Goal: Information Seeking & Learning: Compare options

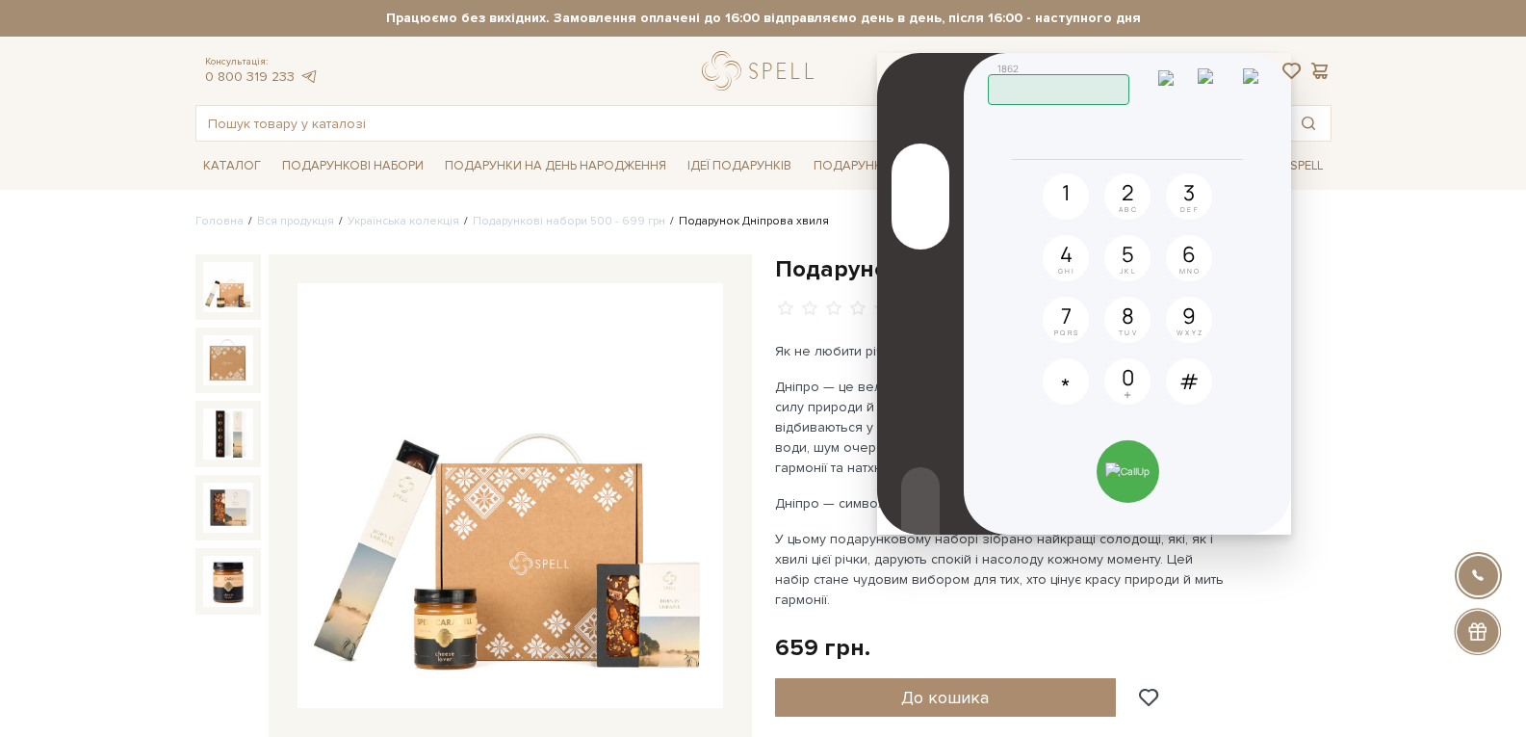
drag, startPoint x: 1224, startPoint y: 85, endPoint x: 1201, endPoint y: 86, distance: 23.1
click at [1224, 85] on img at bounding box center [1217, 84] width 38 height 33
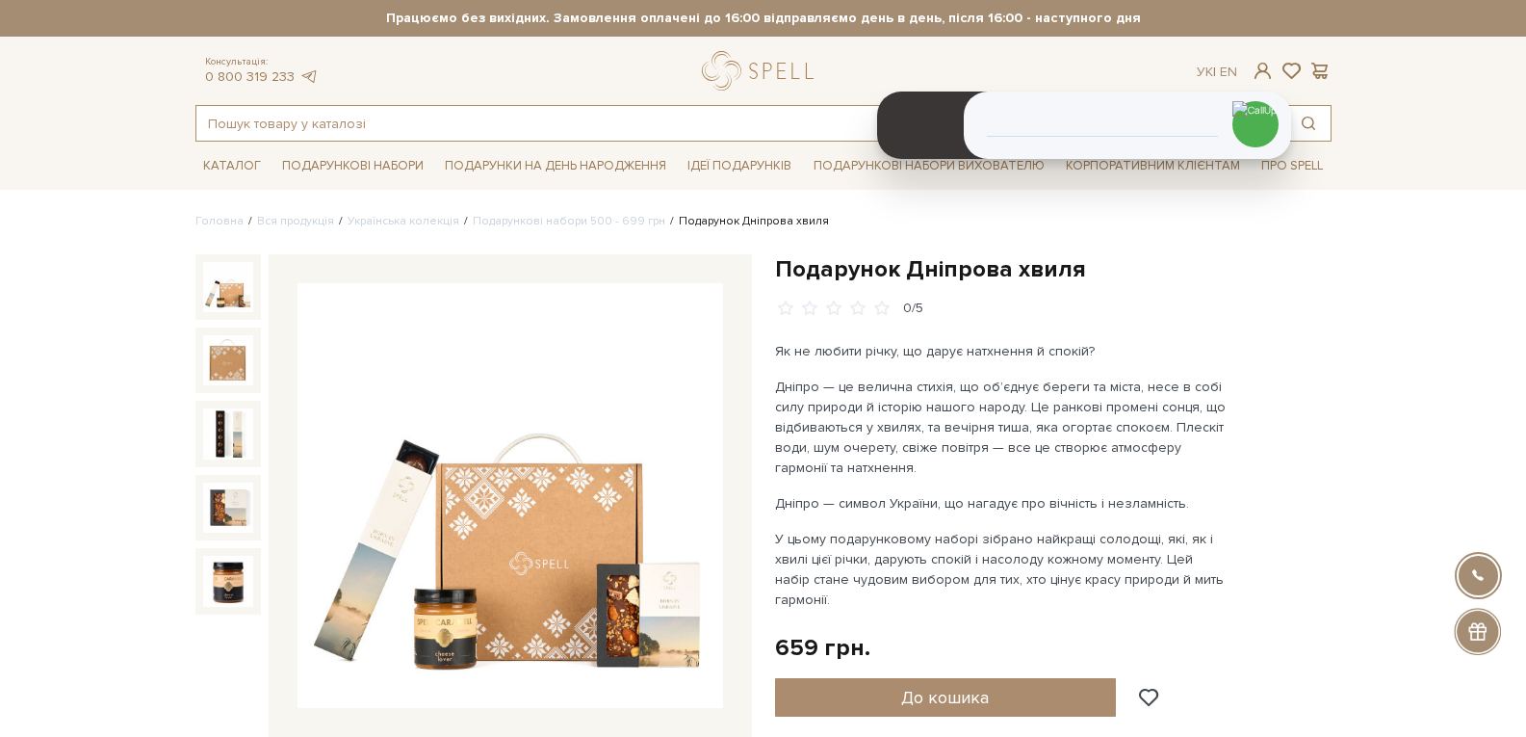
click at [471, 131] on input "text" at bounding box center [741, 123] width 1090 height 35
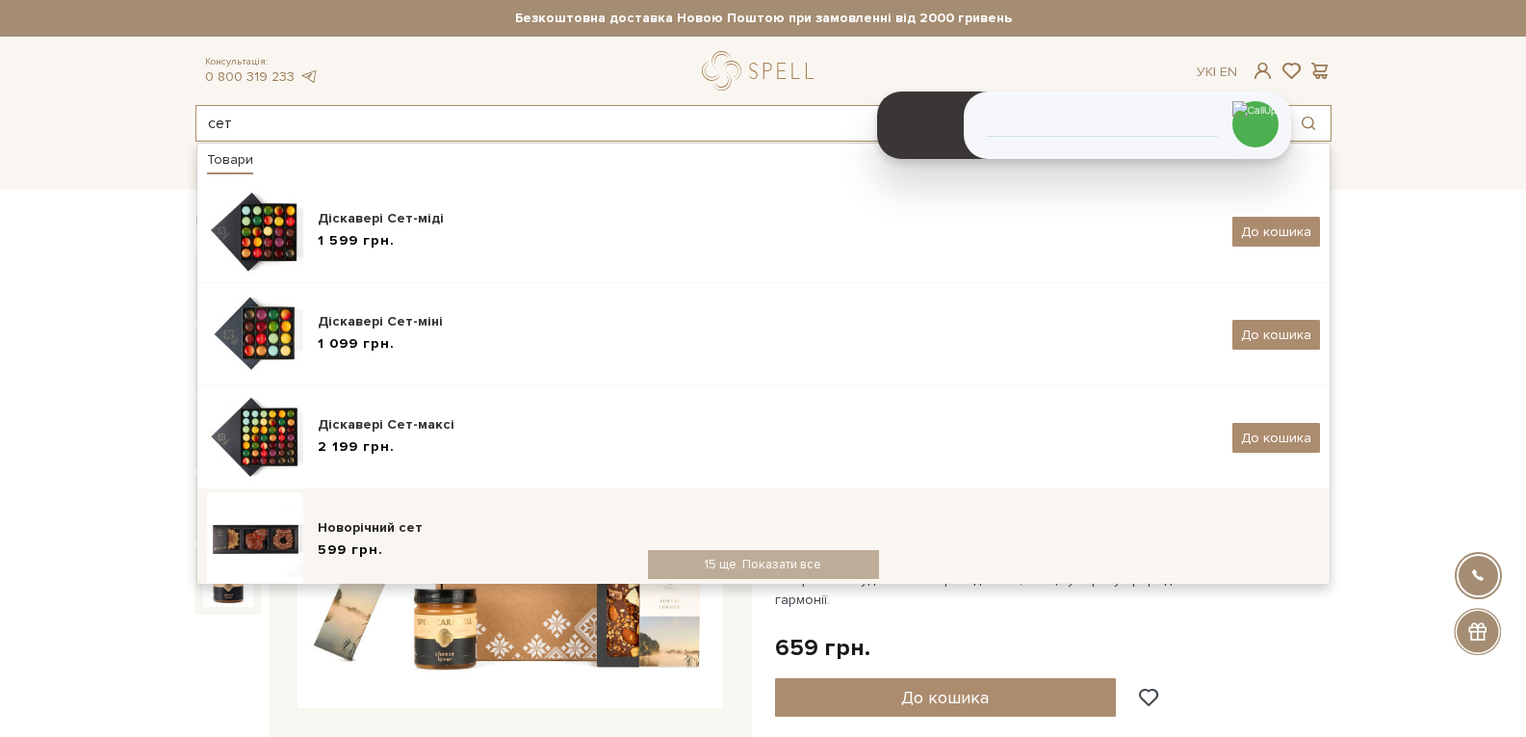
type input "сет"
click at [365, 531] on div "Новорічний сет" at bounding box center [819, 527] width 1003 height 19
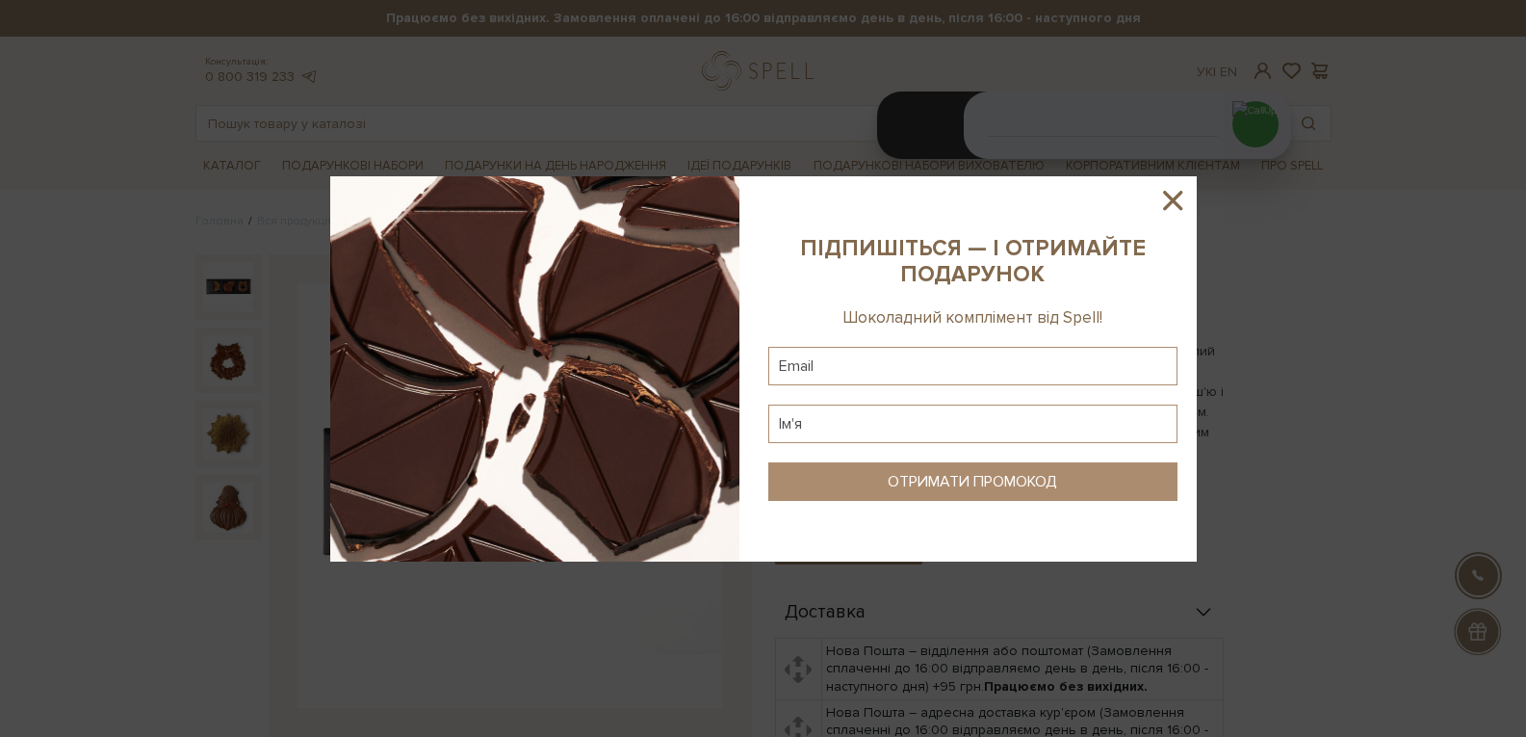
click at [1163, 197] on icon at bounding box center [1173, 200] width 33 height 33
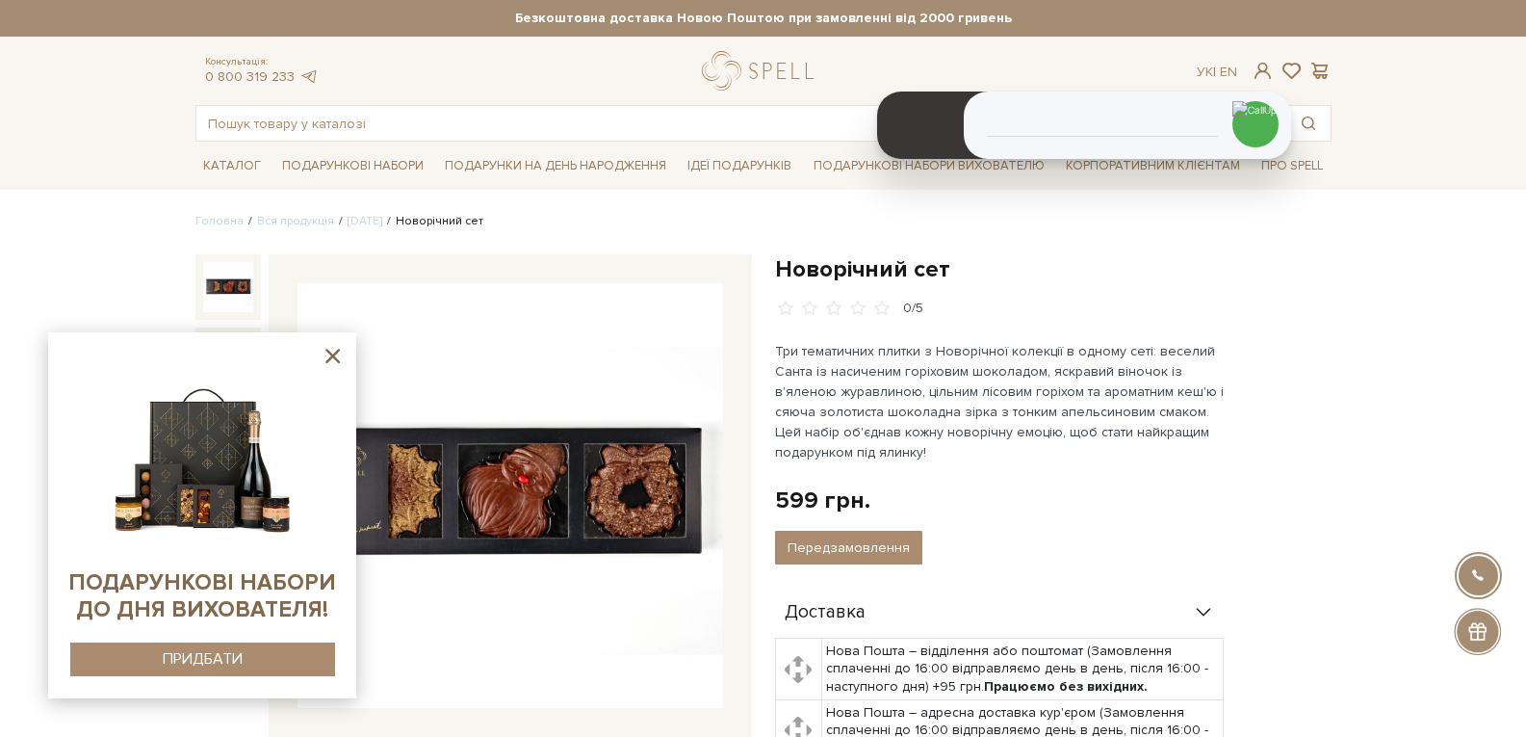
drag, startPoint x: 337, startPoint y: 354, endPoint x: 295, endPoint y: 271, distance: 93.9
click at [337, 354] on icon at bounding box center [333, 356] width 24 height 24
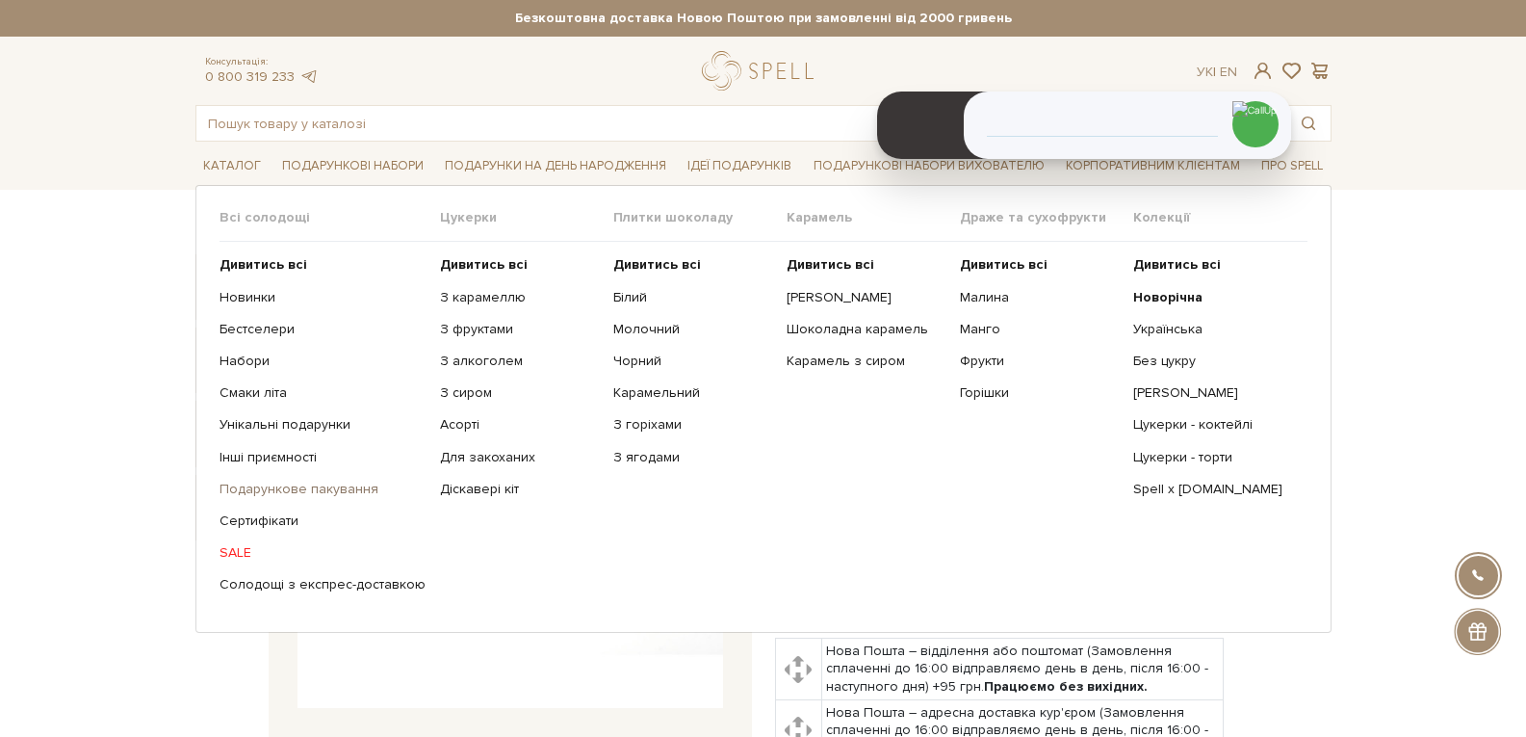
click at [317, 487] on link "Подарункове пакування" at bounding box center [323, 489] width 206 height 17
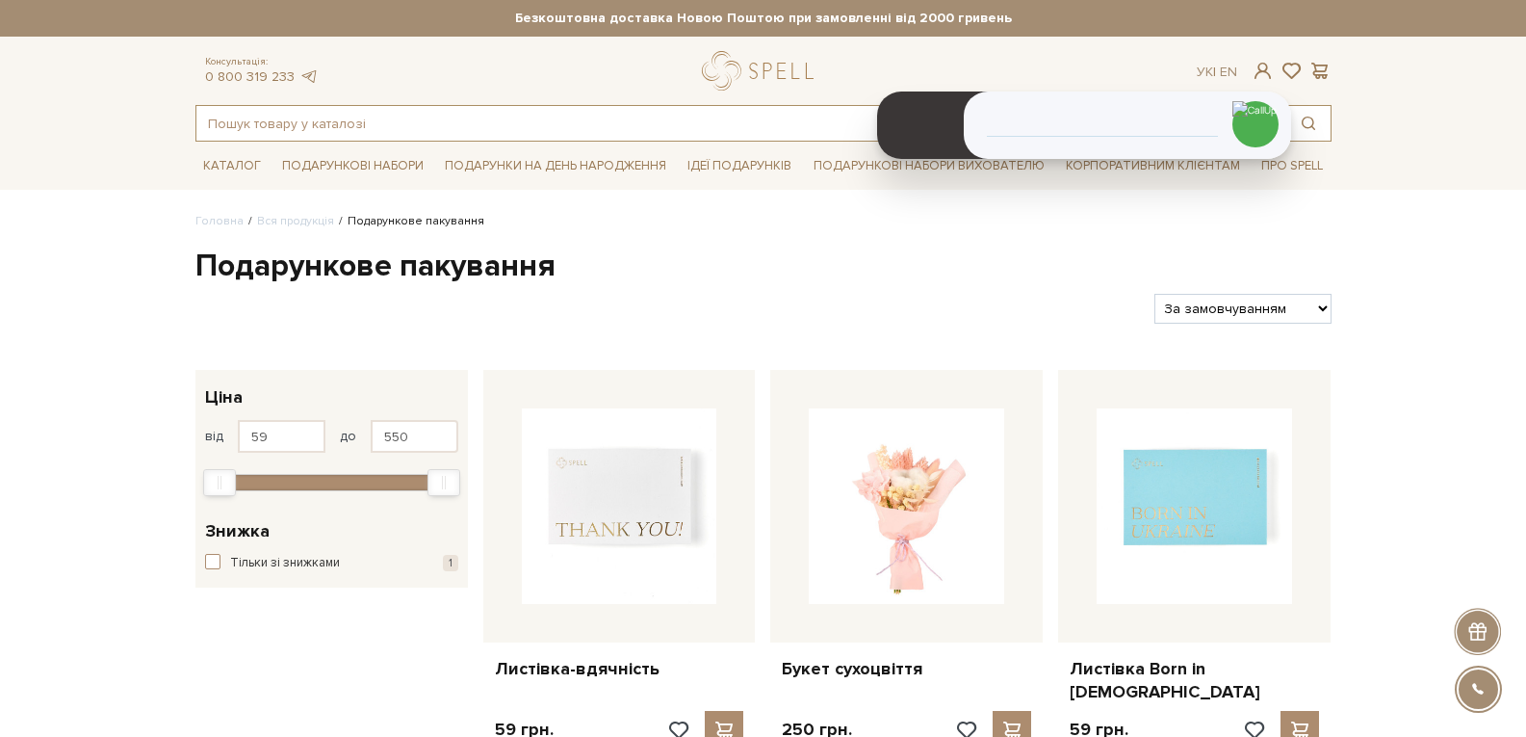
click at [269, 129] on input "text" at bounding box center [741, 123] width 1090 height 35
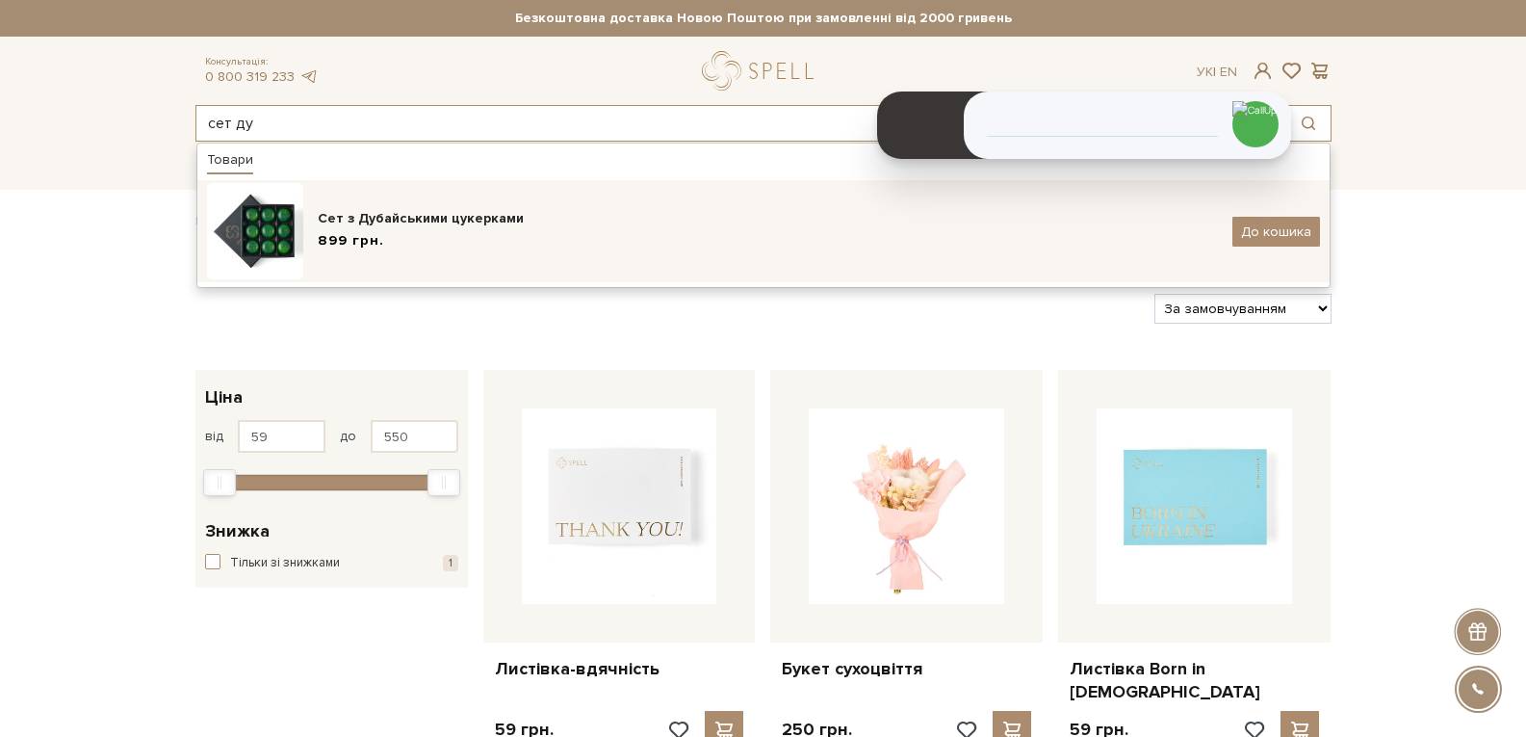
type input "сет ду"
click at [345, 212] on div "Сет з Дубайськими цукерками" at bounding box center [768, 218] width 900 height 19
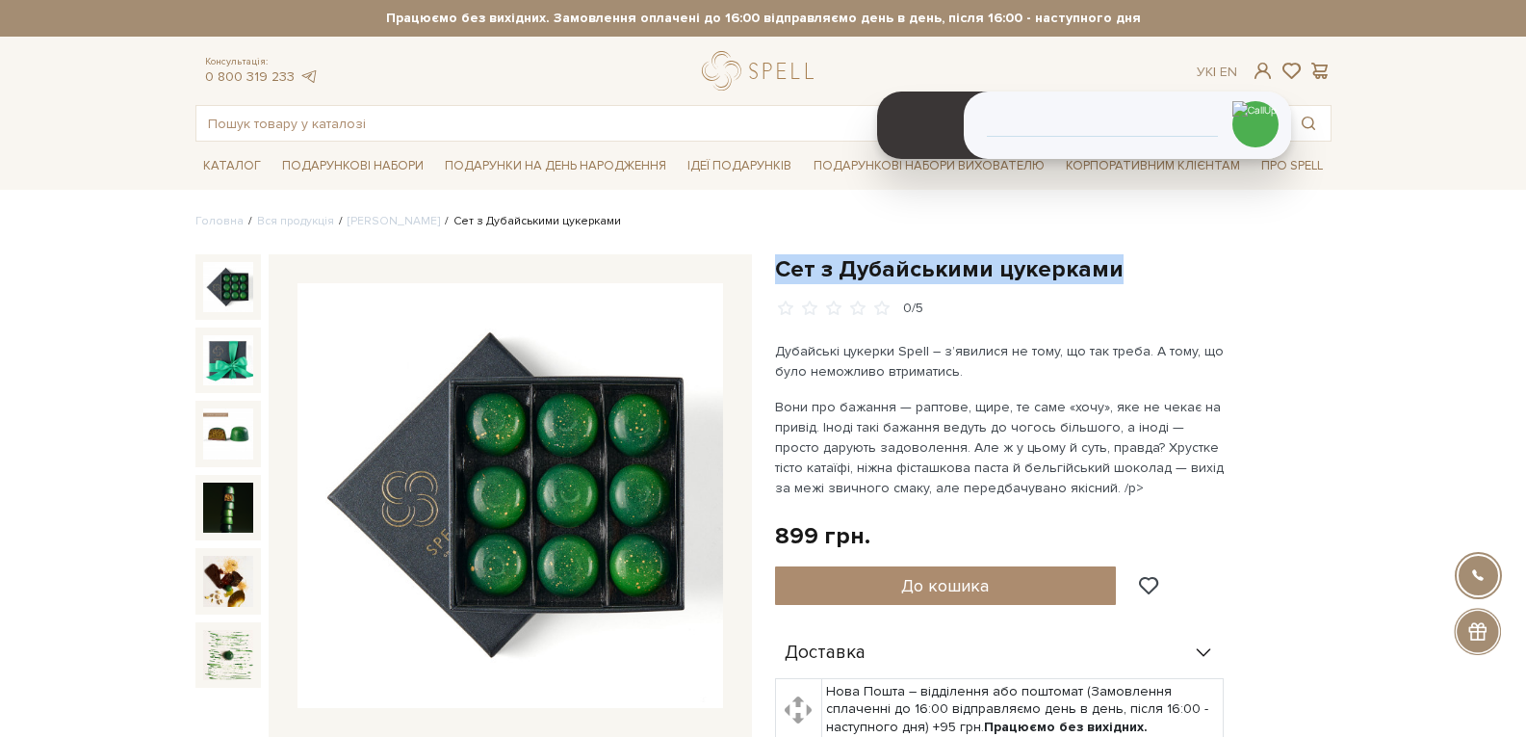
drag, startPoint x: 1116, startPoint y: 273, endPoint x: 775, endPoint y: 264, distance: 341.0
click at [775, 264] on h1 "Сет з Дубайськими цукерками" at bounding box center [1053, 269] width 557 height 30
copy h1 "Сет з Дубайськими цукерками"
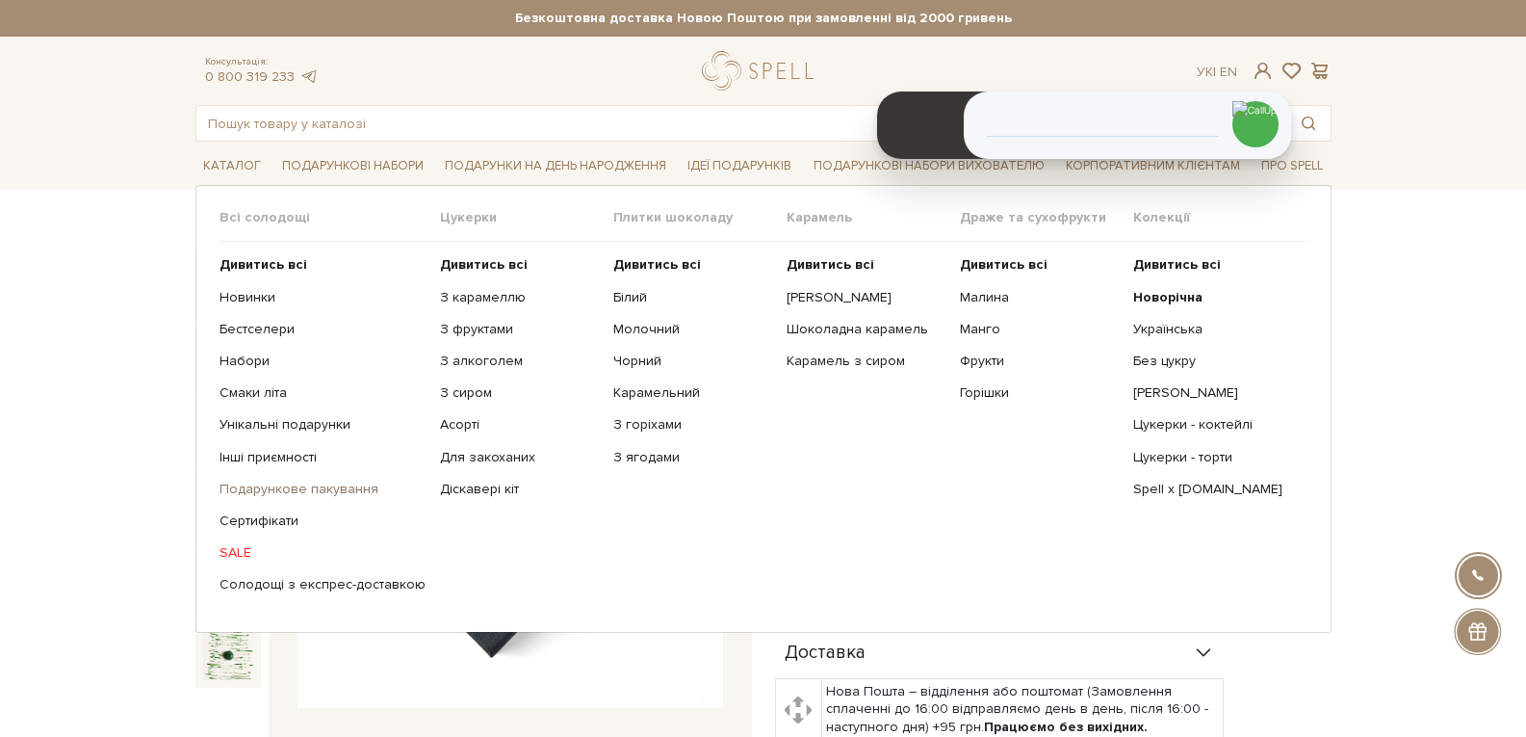
click at [288, 494] on link "Подарункове пакування" at bounding box center [323, 489] width 206 height 17
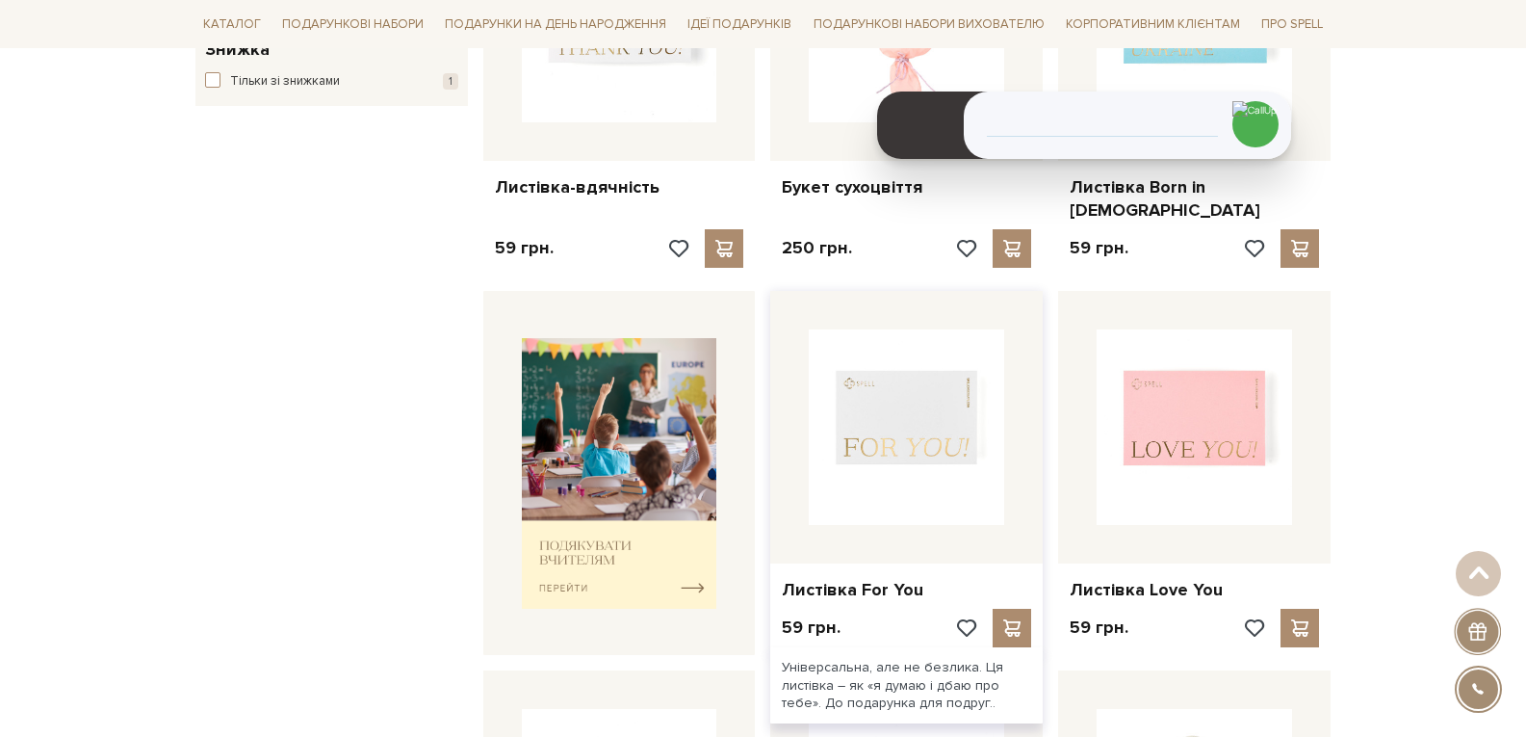
click at [902, 485] on img at bounding box center [906, 426] width 195 height 195
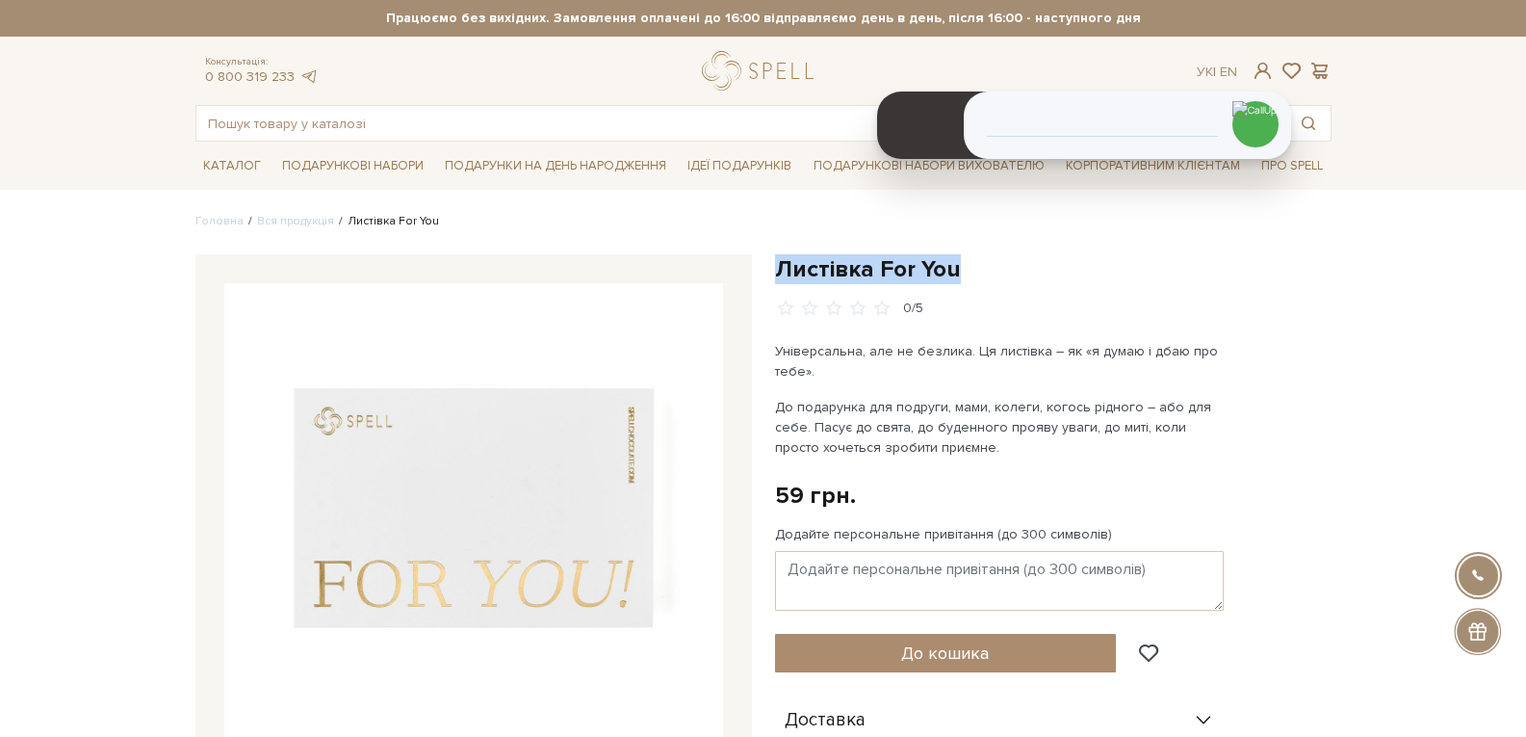
drag, startPoint x: 965, startPoint y: 266, endPoint x: 782, endPoint y: 259, distance: 183.1
click at [782, 259] on h1 "Листівка For You" at bounding box center [1053, 269] width 557 height 30
copy h1 "Листівка For You"
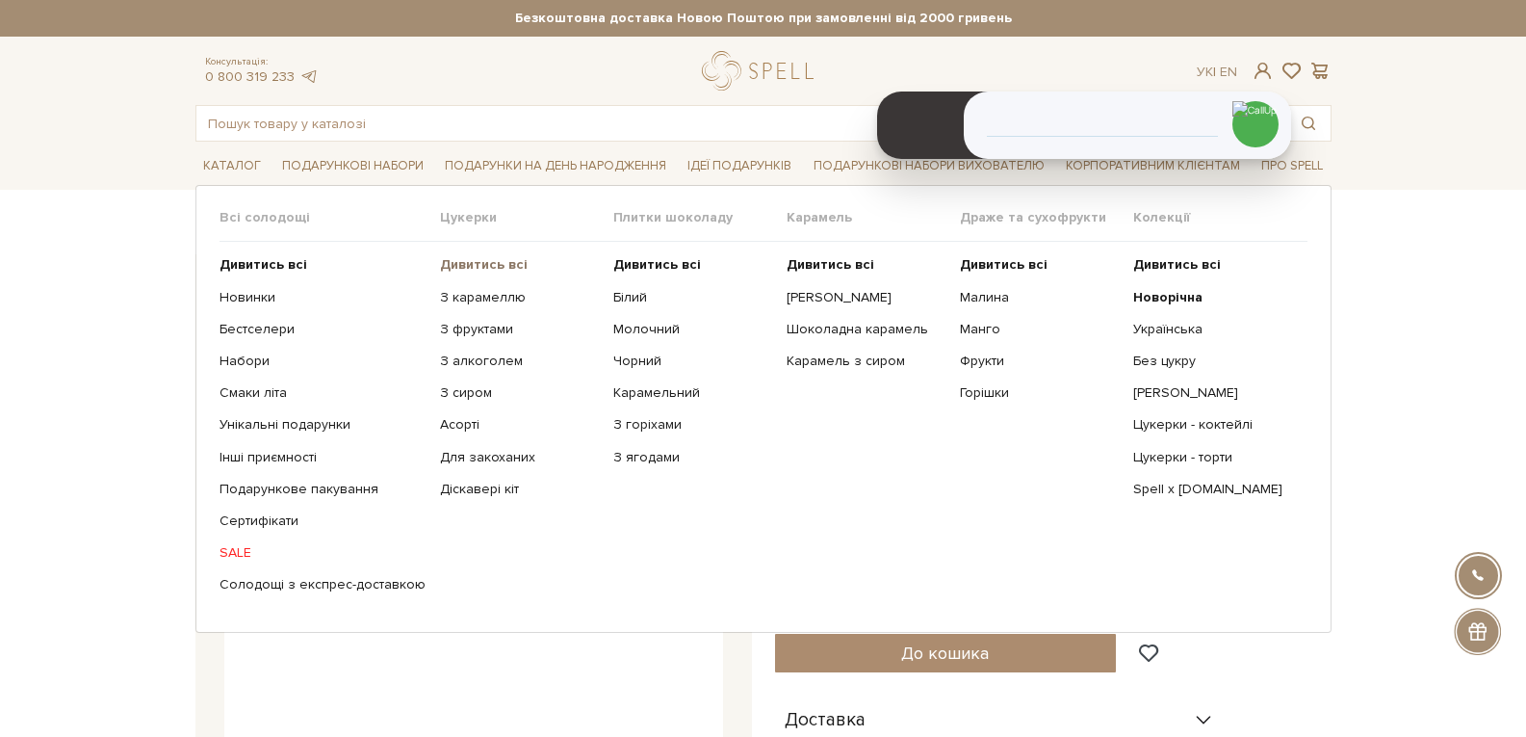
click at [461, 267] on b "Дивитись всі" at bounding box center [484, 264] width 88 height 16
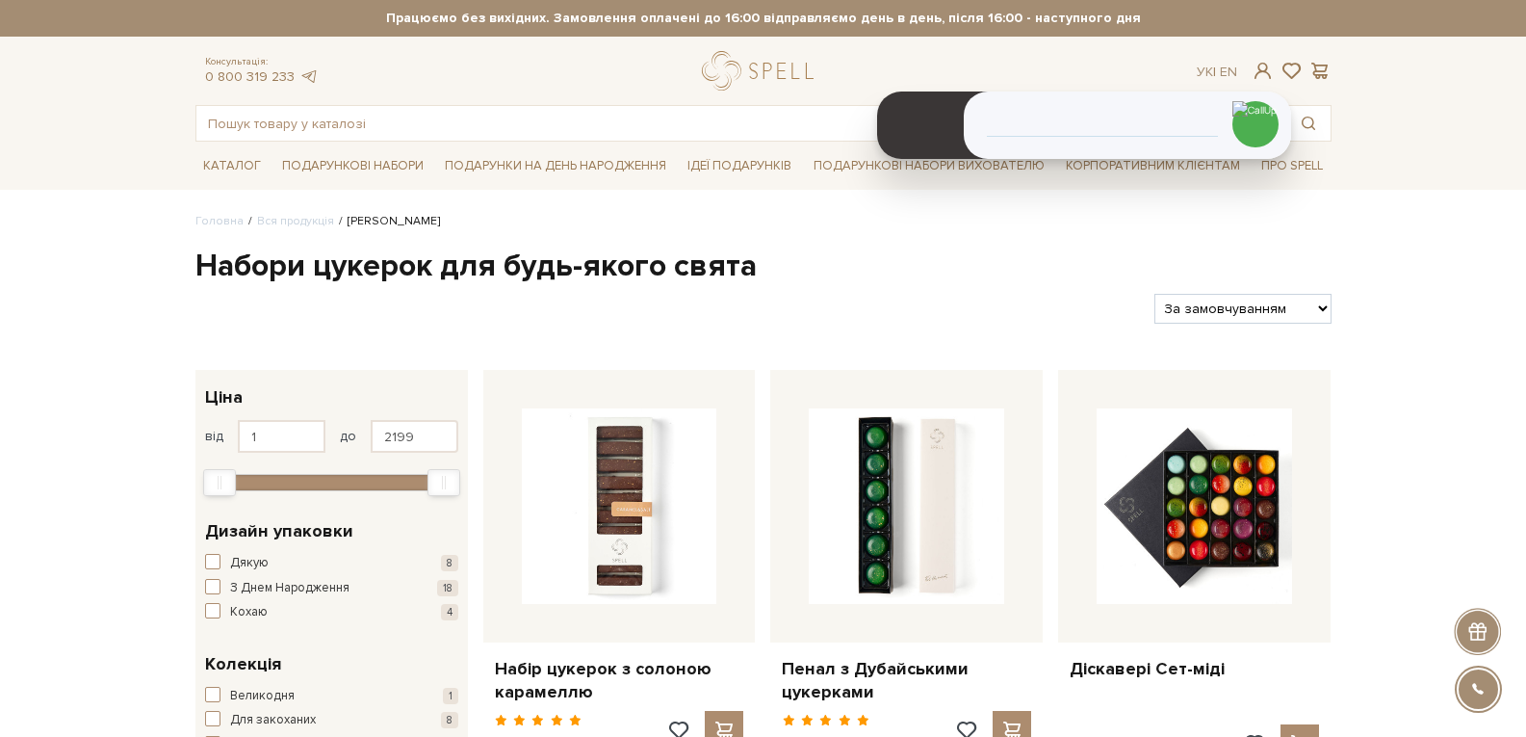
drag, startPoint x: 0, startPoint y: 0, endPoint x: 1312, endPoint y: 301, distance: 1345.9
click at [1312, 301] on select "За замовчуванням За Ціною (зростання) За Ціною (зменшення) Новинки За популярні…" at bounding box center [1243, 309] width 176 height 30
select select "https://spellchocolate.com/our-productions/seti-cukerok/?sort=p.price&order=DESC"
click at [1155, 294] on select "За замовчуванням За Ціною (зростання) За Ціною (зменшення) Новинки За популярні…" at bounding box center [1243, 309] width 176 height 30
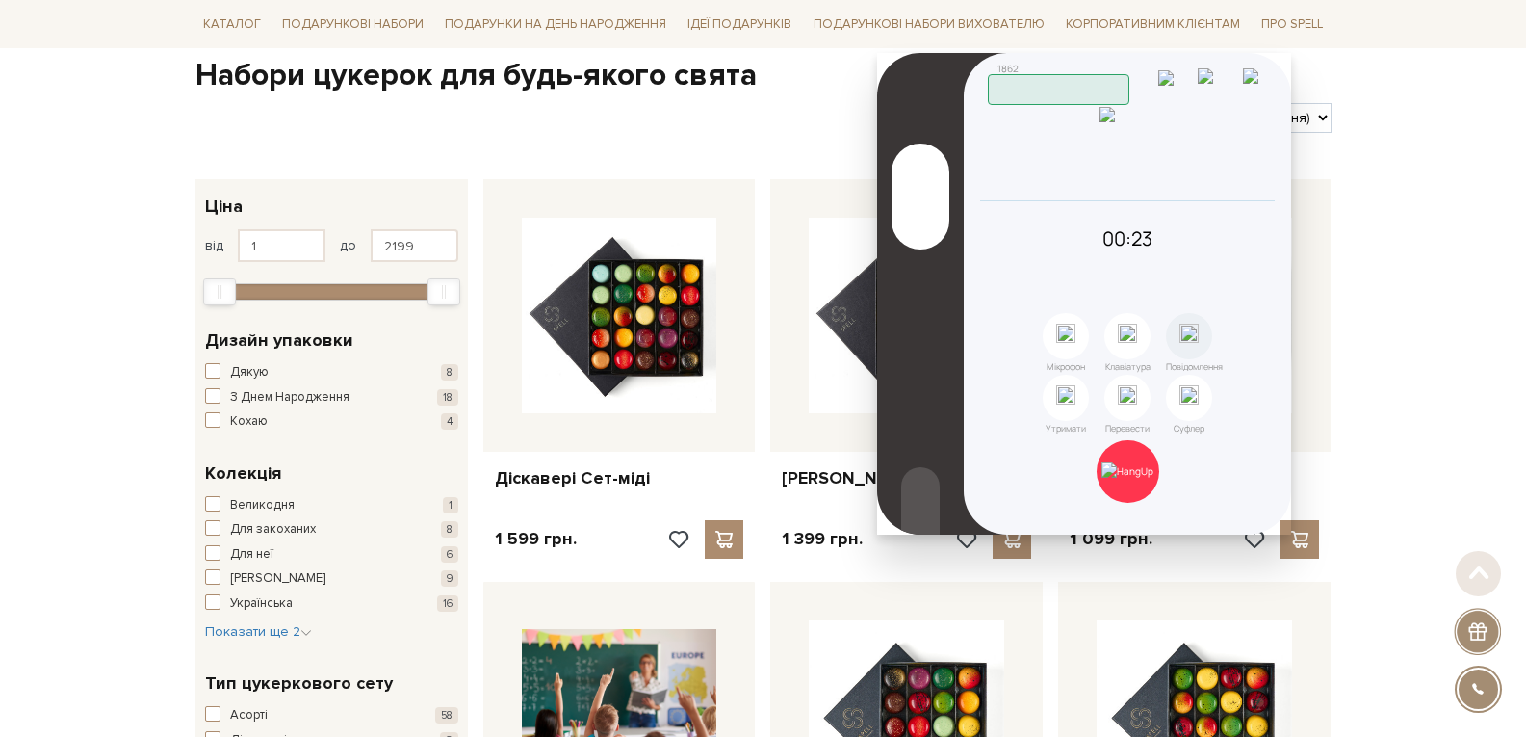
scroll to position [193, 0]
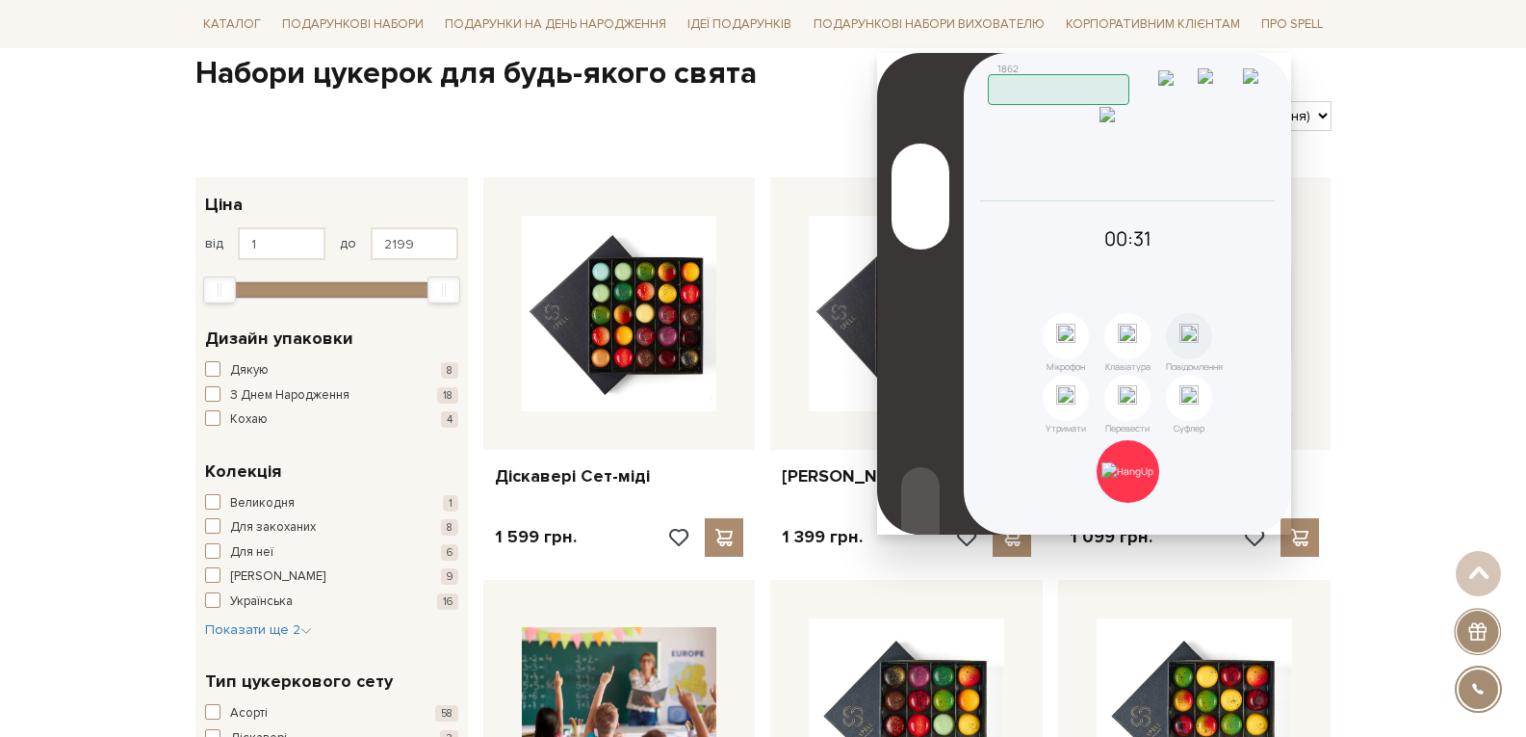
click at [1258, 181] on icon at bounding box center [1258, 181] width 0 height 0
click at [1125, 478] on img at bounding box center [1128, 470] width 52 height 17
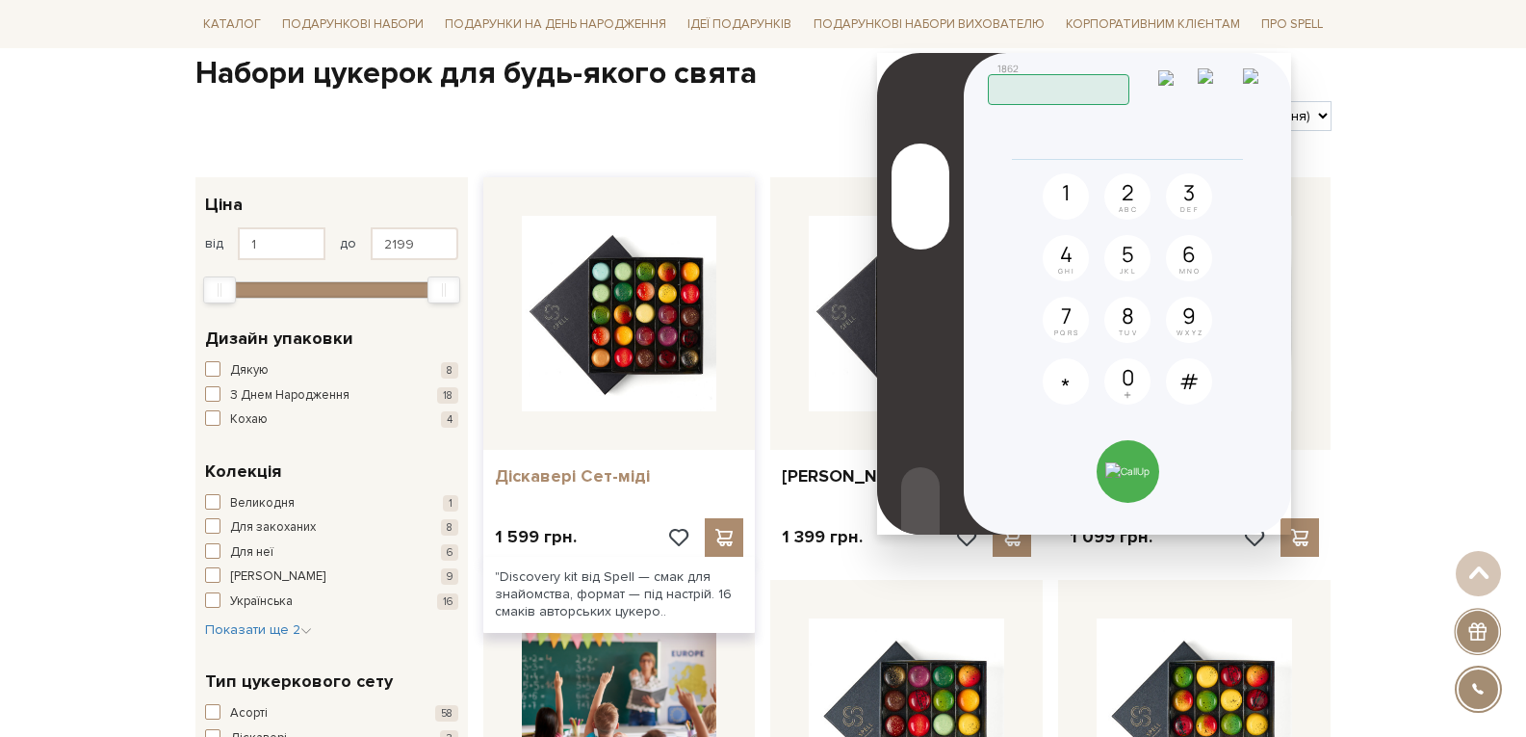
click at [587, 477] on link "Діскавері Сет-міді" at bounding box center [619, 476] width 249 height 22
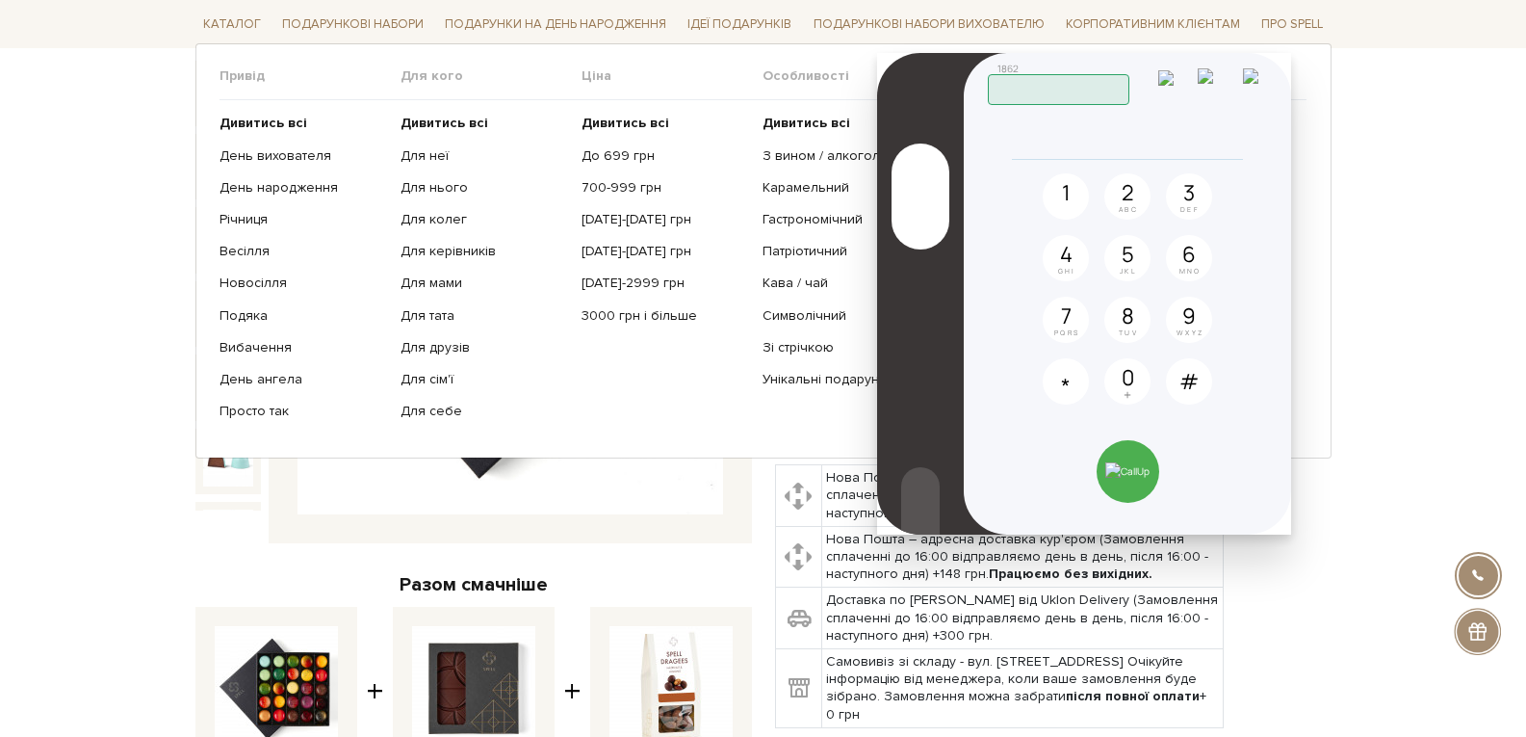
scroll to position [193, 0]
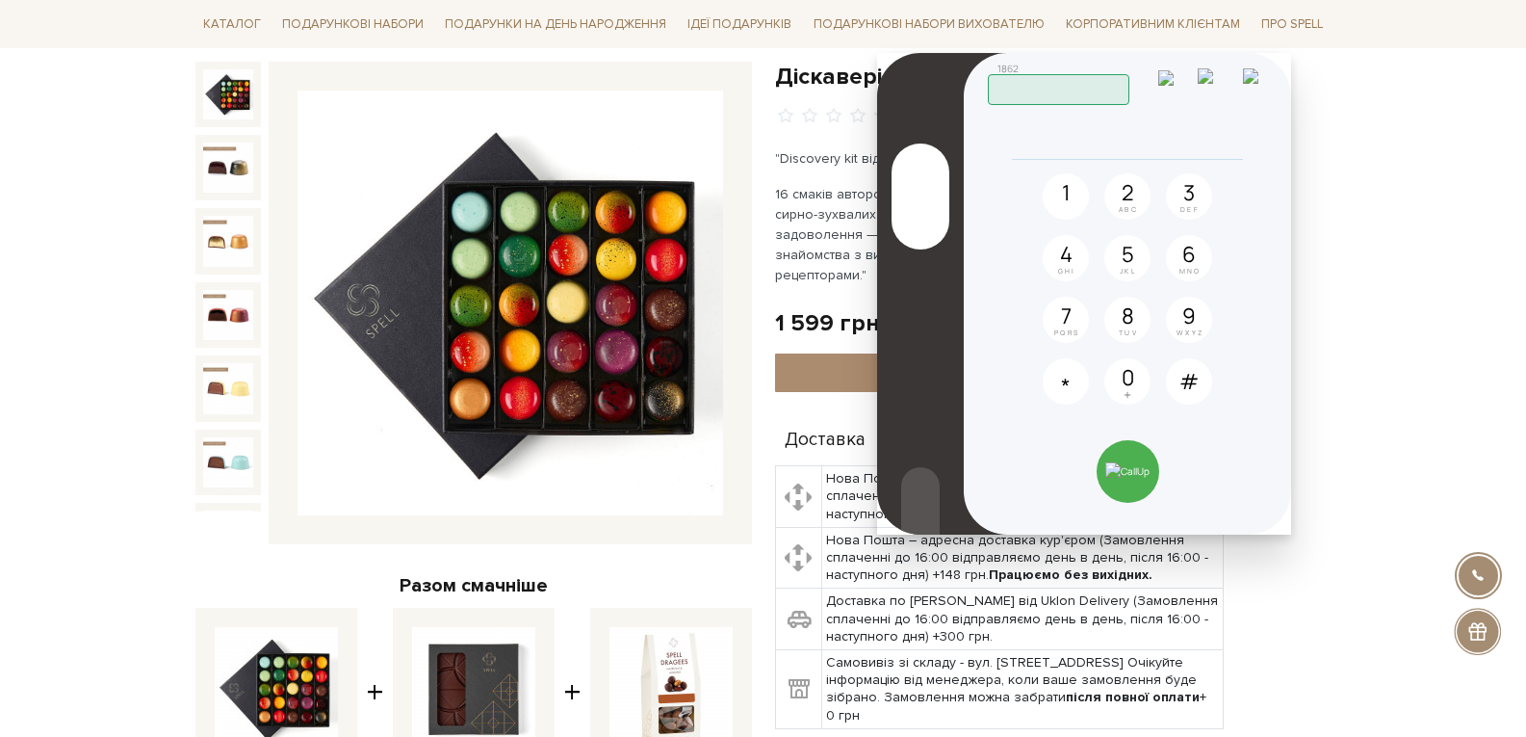
click at [1236, 83] on img at bounding box center [1217, 84] width 38 height 33
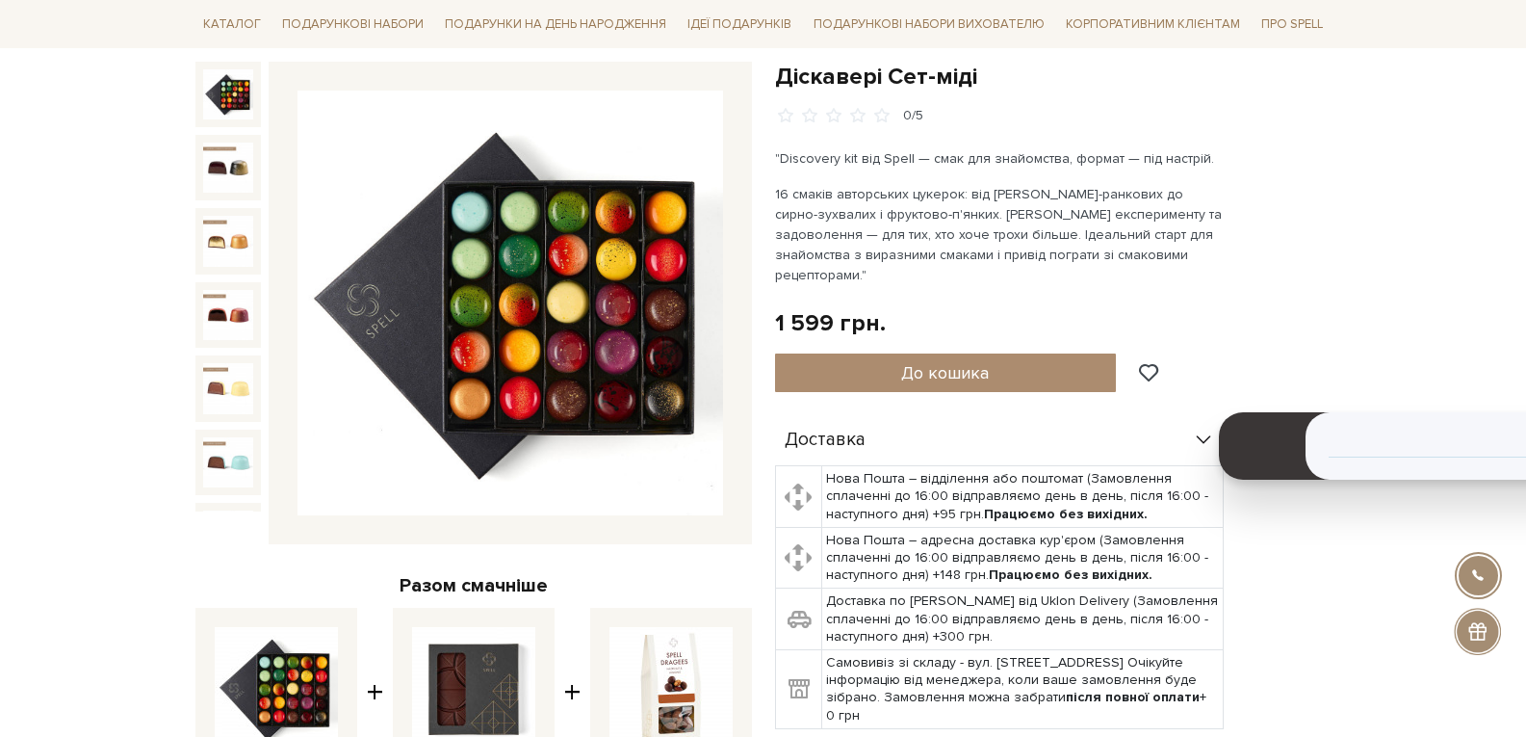
drag, startPoint x: 1198, startPoint y: 65, endPoint x: 1540, endPoint y: 381, distance: 465.5
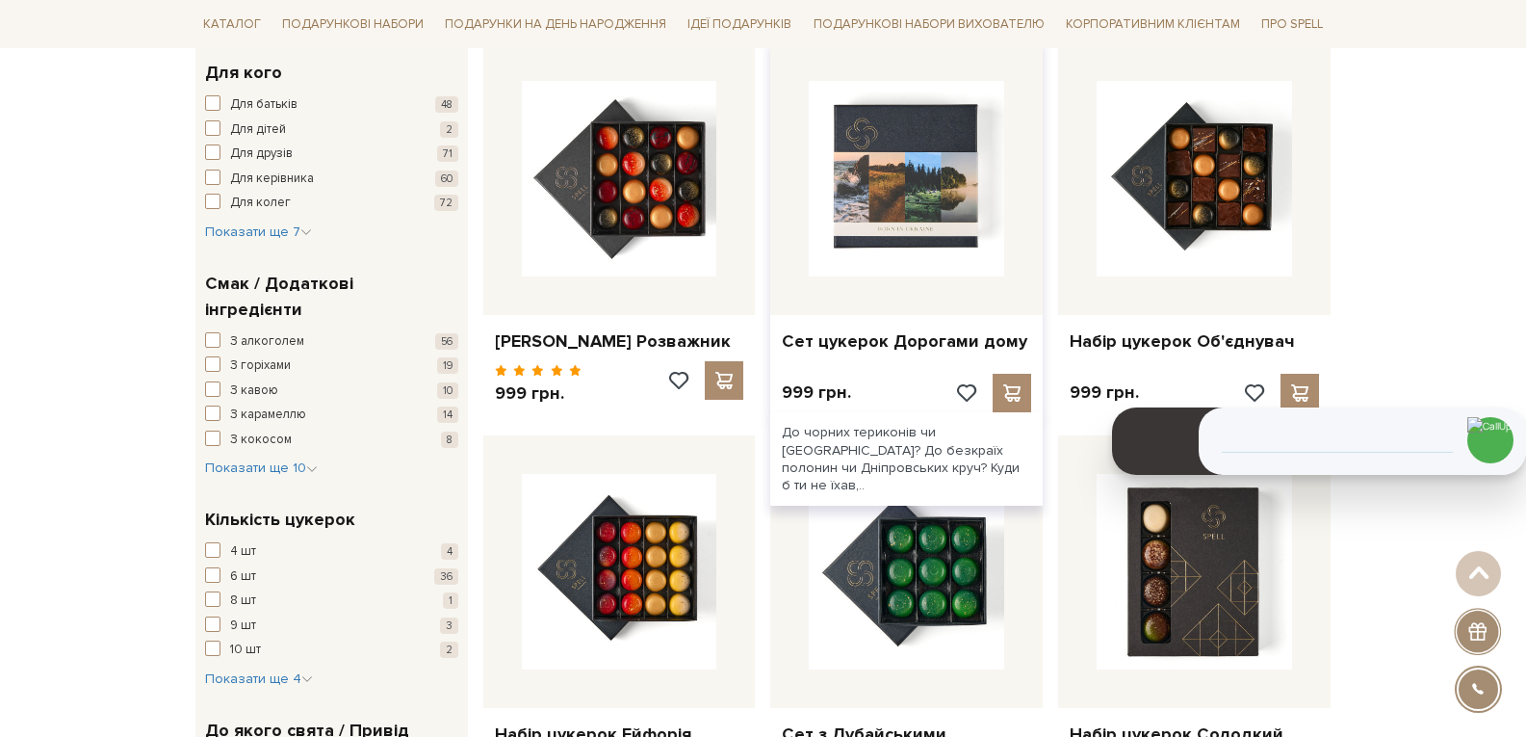
scroll to position [1252, 0]
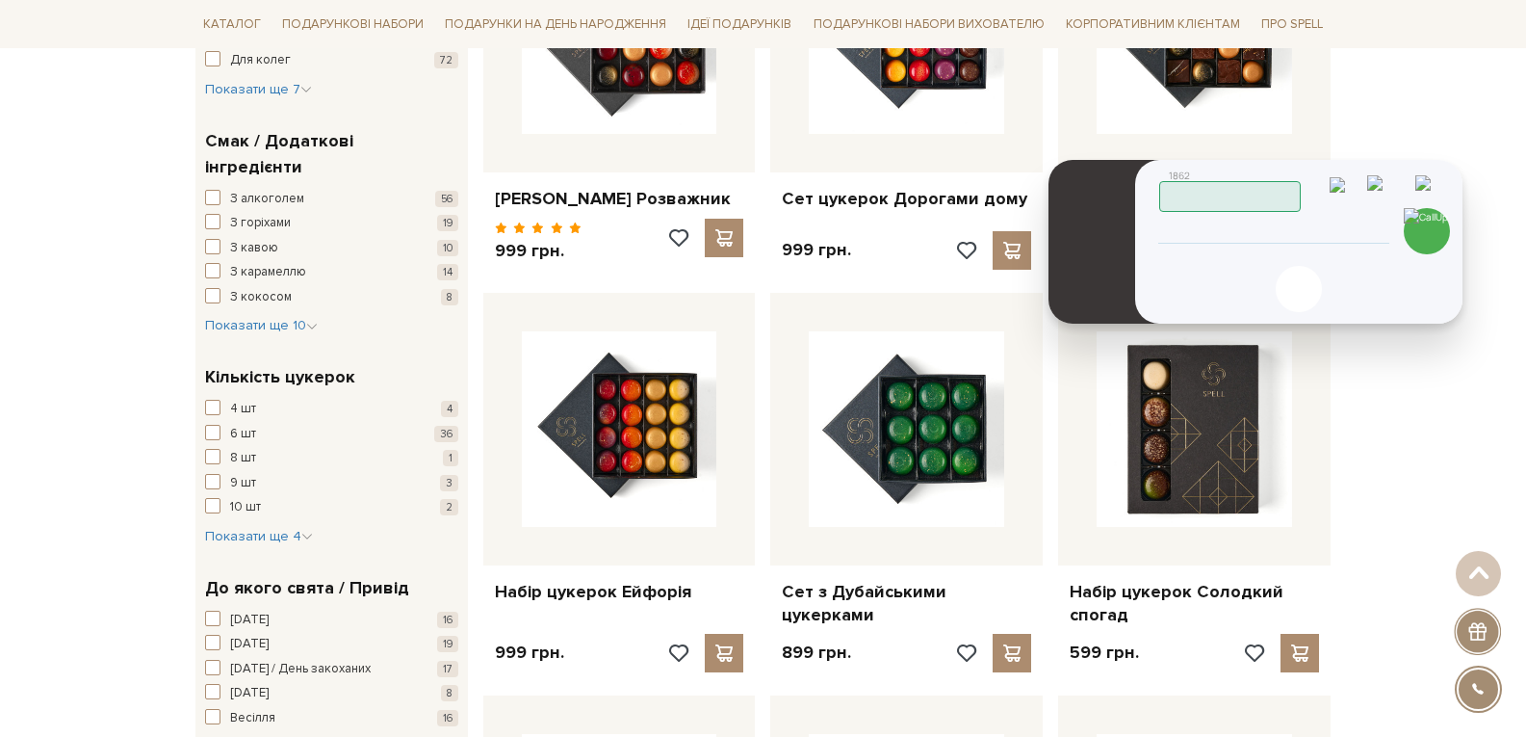
drag, startPoint x: 1438, startPoint y: 395, endPoint x: 1387, endPoint y: 216, distance: 186.3
click at [1378, 190] on header "1862 Працюю" at bounding box center [1301, 187] width 282 height 50
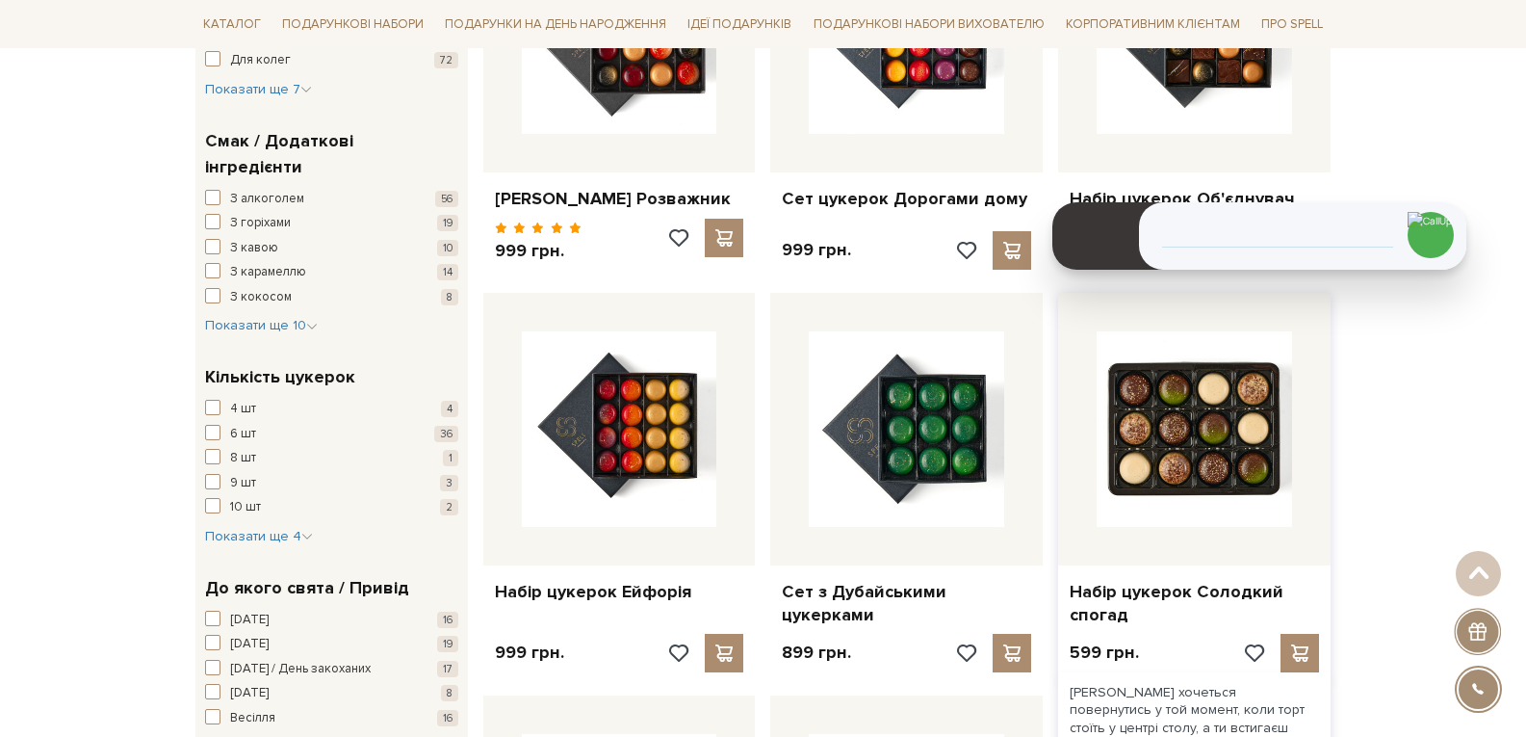
click at [1239, 453] on img at bounding box center [1194, 428] width 195 height 195
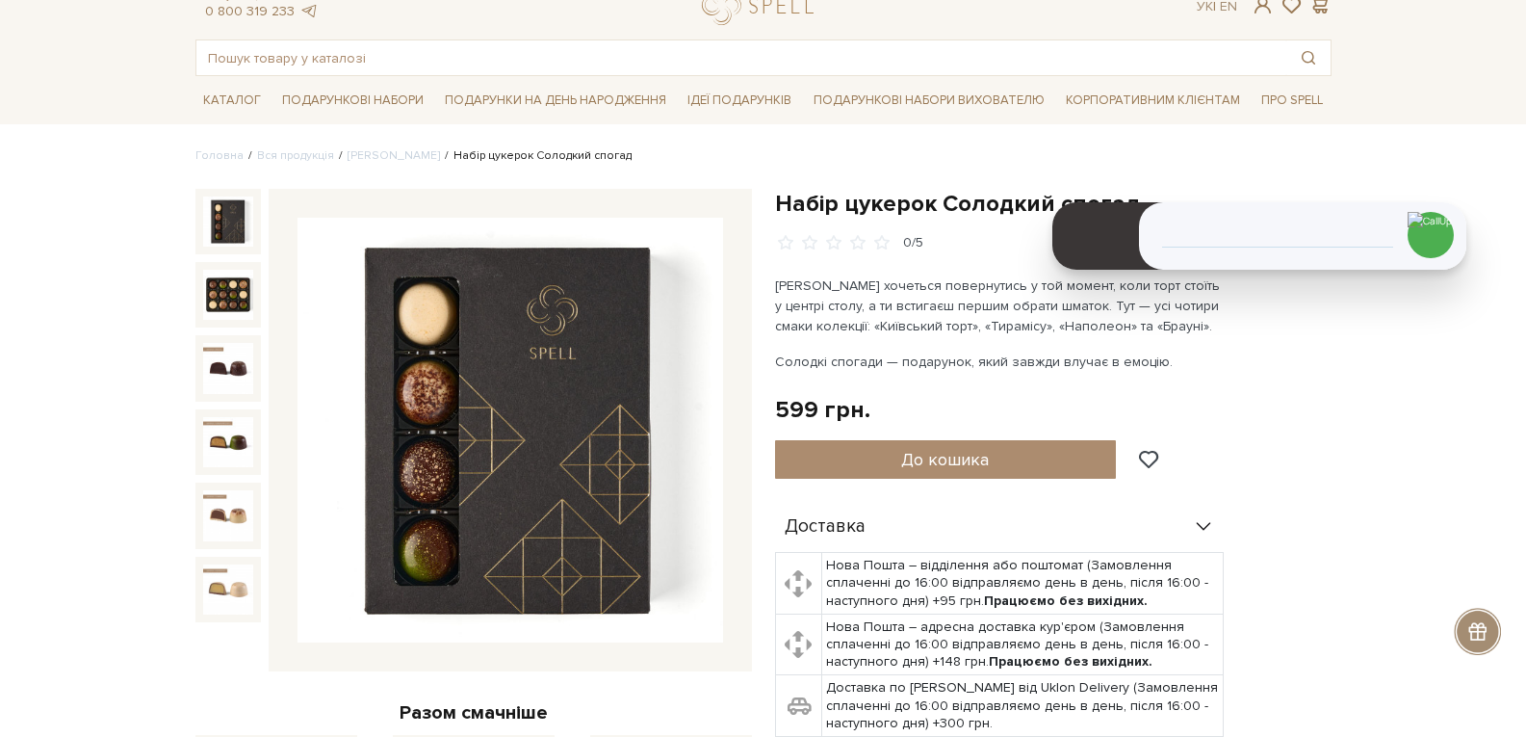
scroll to position [96, 0]
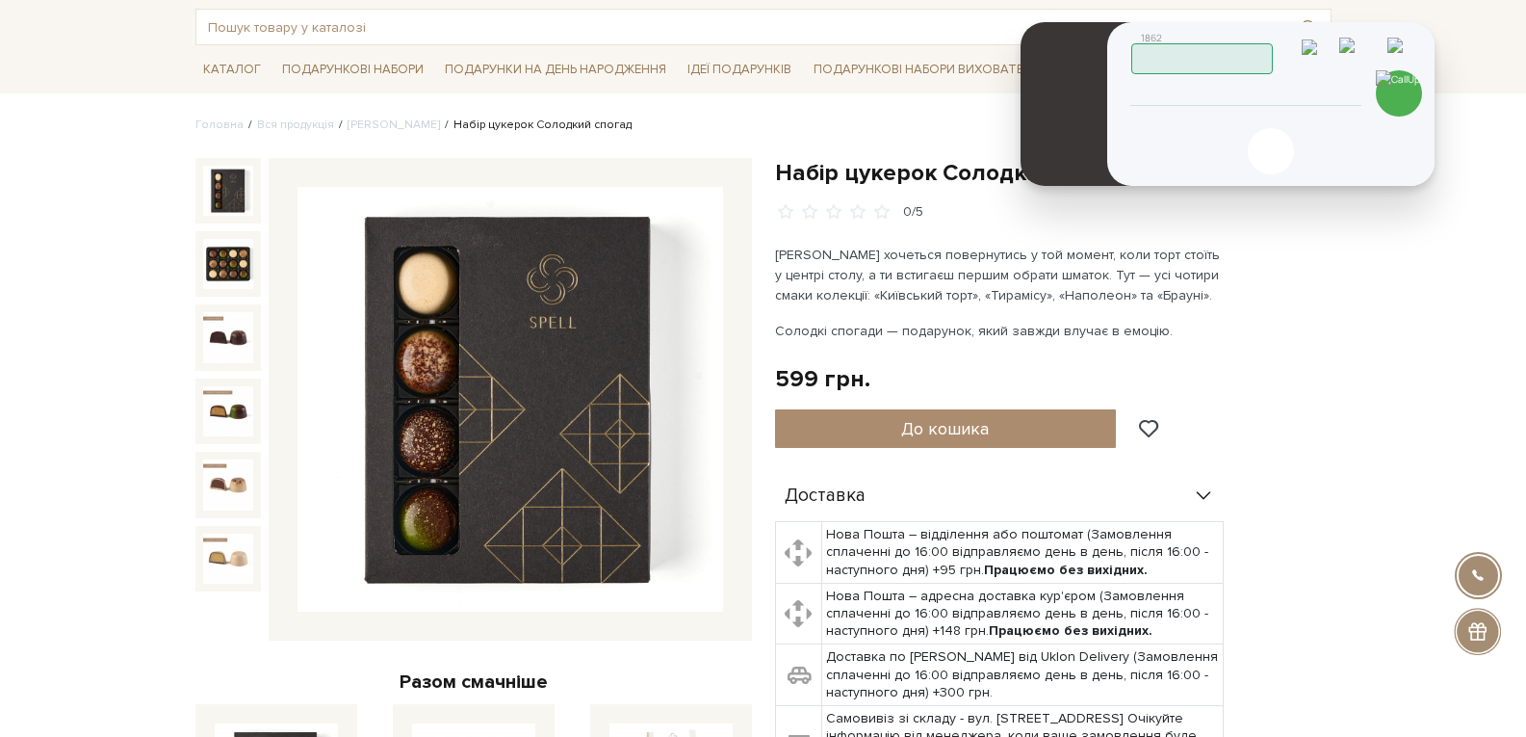
drag, startPoint x: 1384, startPoint y: 186, endPoint x: 1352, endPoint y: 44, distance: 145.1
click at [1352, 44] on header "1862 Працюю" at bounding box center [1273, 49] width 282 height 50
click at [1353, 41] on header "1862 Працюю" at bounding box center [1273, 49] width 282 height 50
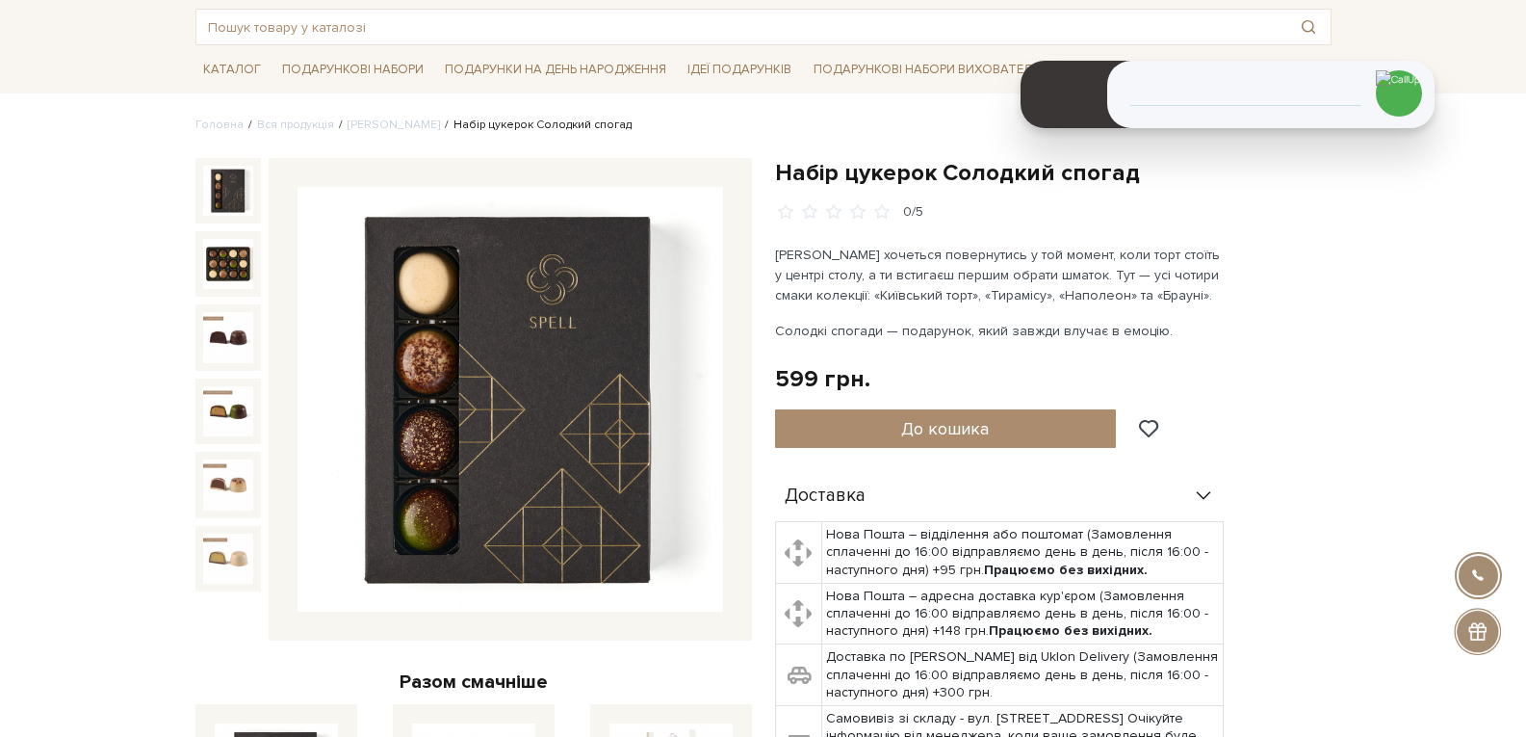
click at [230, 186] on img at bounding box center [228, 191] width 50 height 50
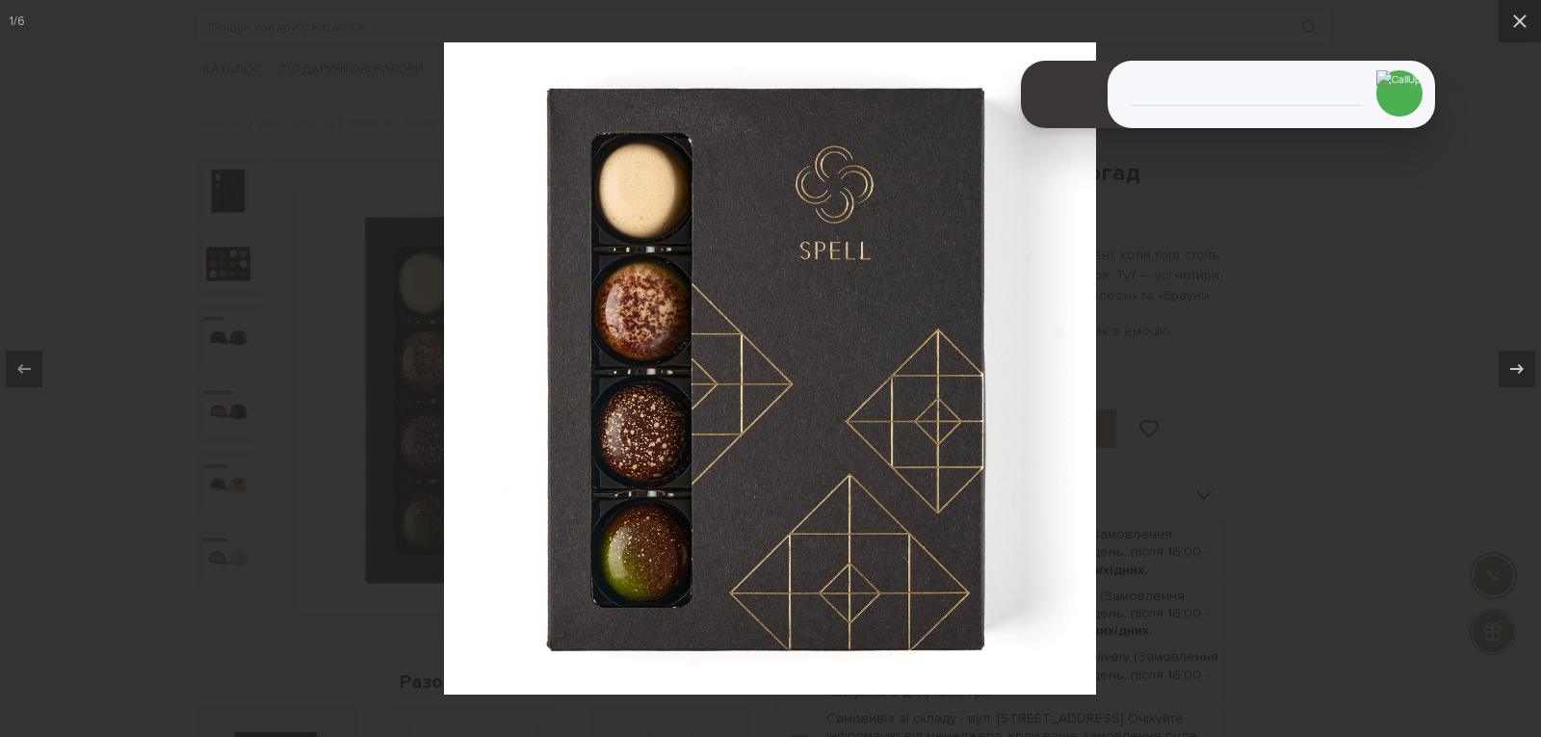
drag, startPoint x: 1525, startPoint y: 23, endPoint x: 1524, endPoint y: 51, distance: 27.9
click at [1525, 22] on icon at bounding box center [1519, 21] width 23 height 23
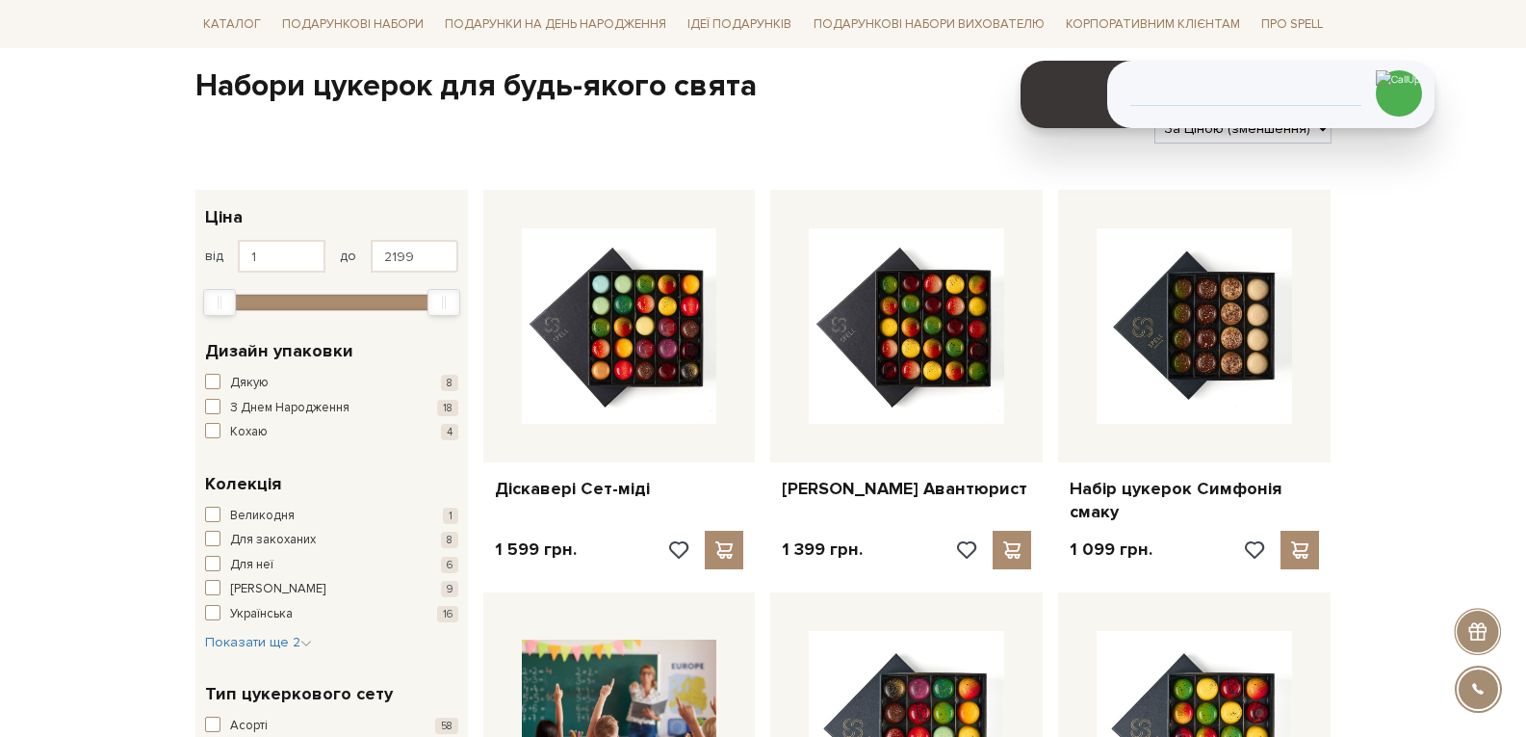
scroll to position [193, 0]
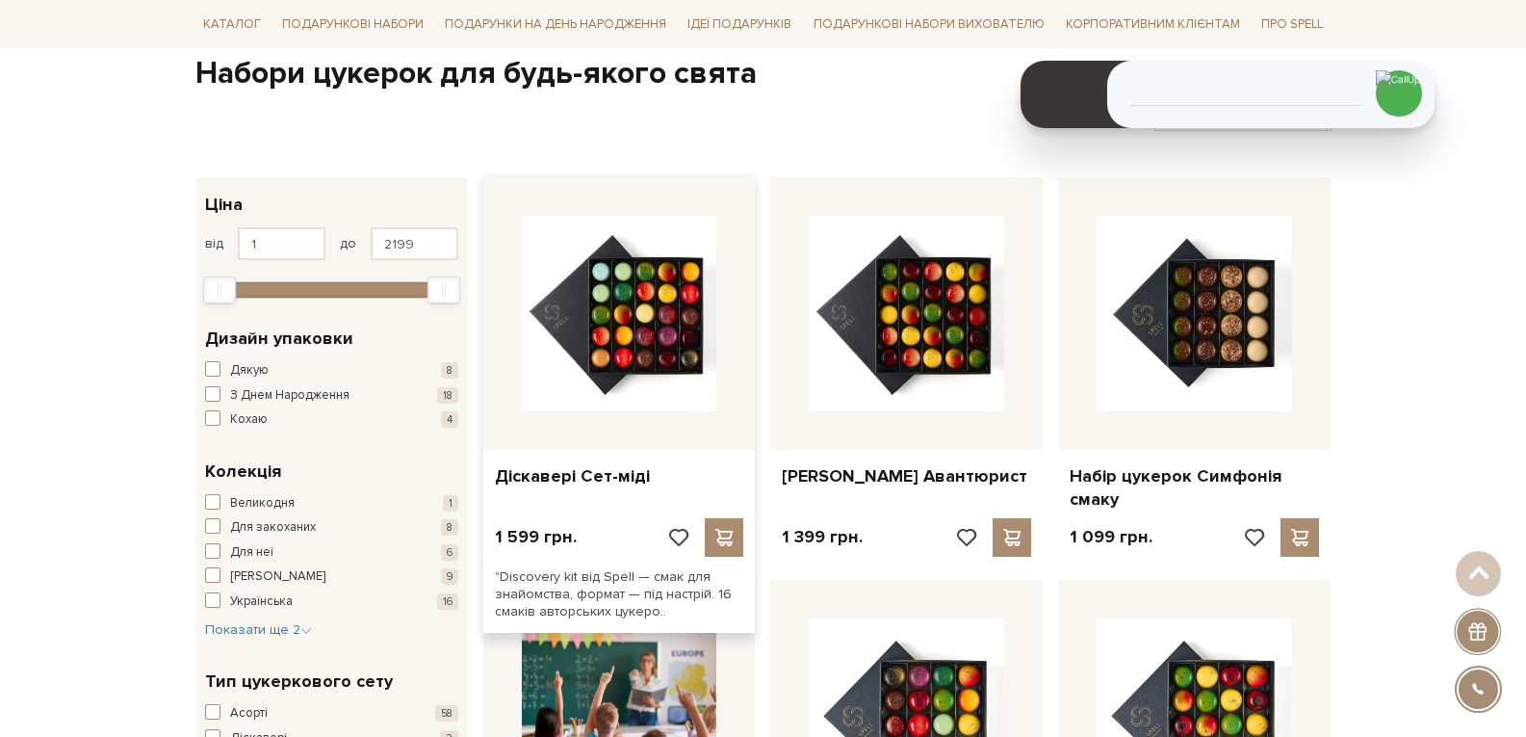
click at [590, 417] on div at bounding box center [619, 313] width 273 height 273
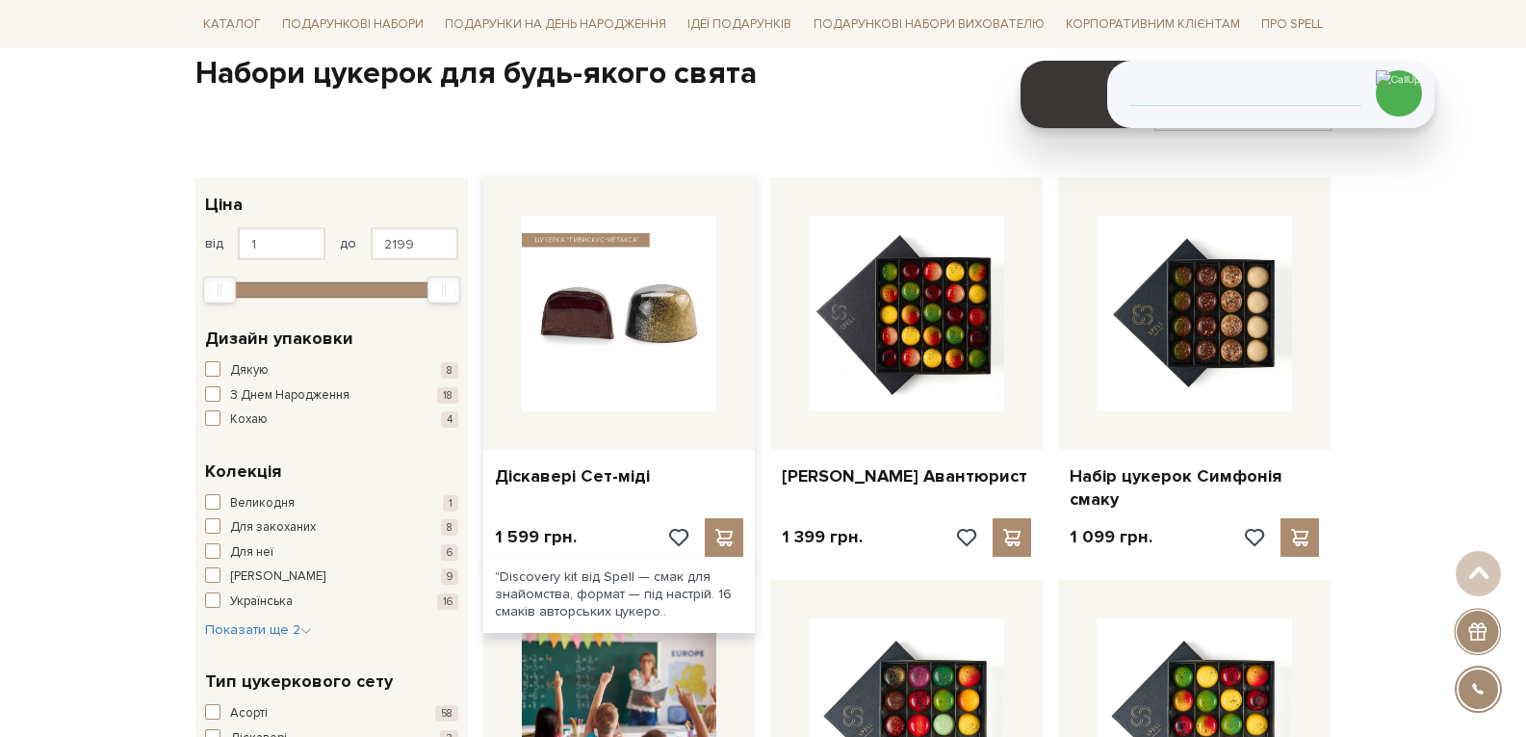
click at [578, 344] on img at bounding box center [619, 313] width 195 height 195
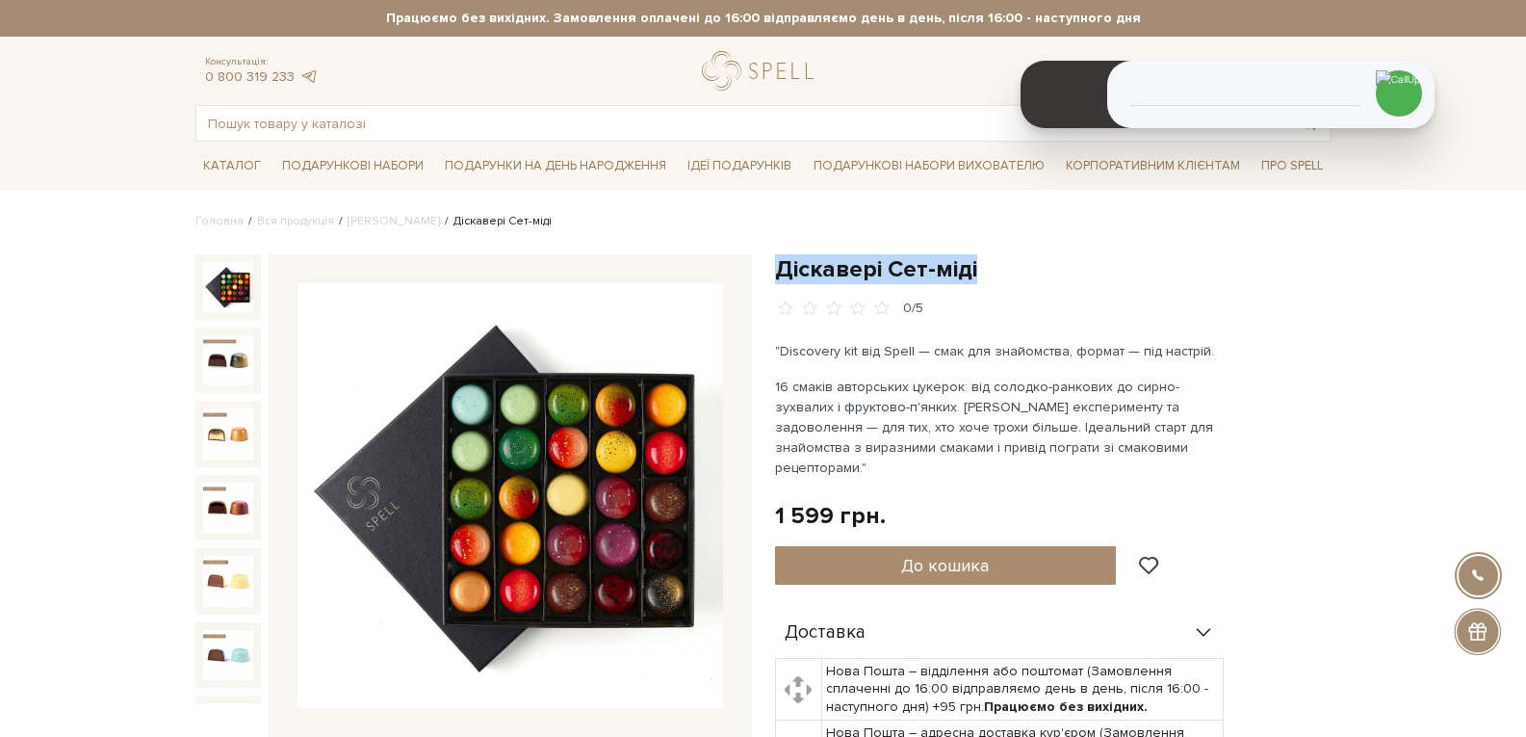
drag, startPoint x: 0, startPoint y: 0, endPoint x: 778, endPoint y: 271, distance: 823.9
click at [777, 272] on h1 "Діскавері Сет-міді" at bounding box center [1053, 269] width 557 height 30
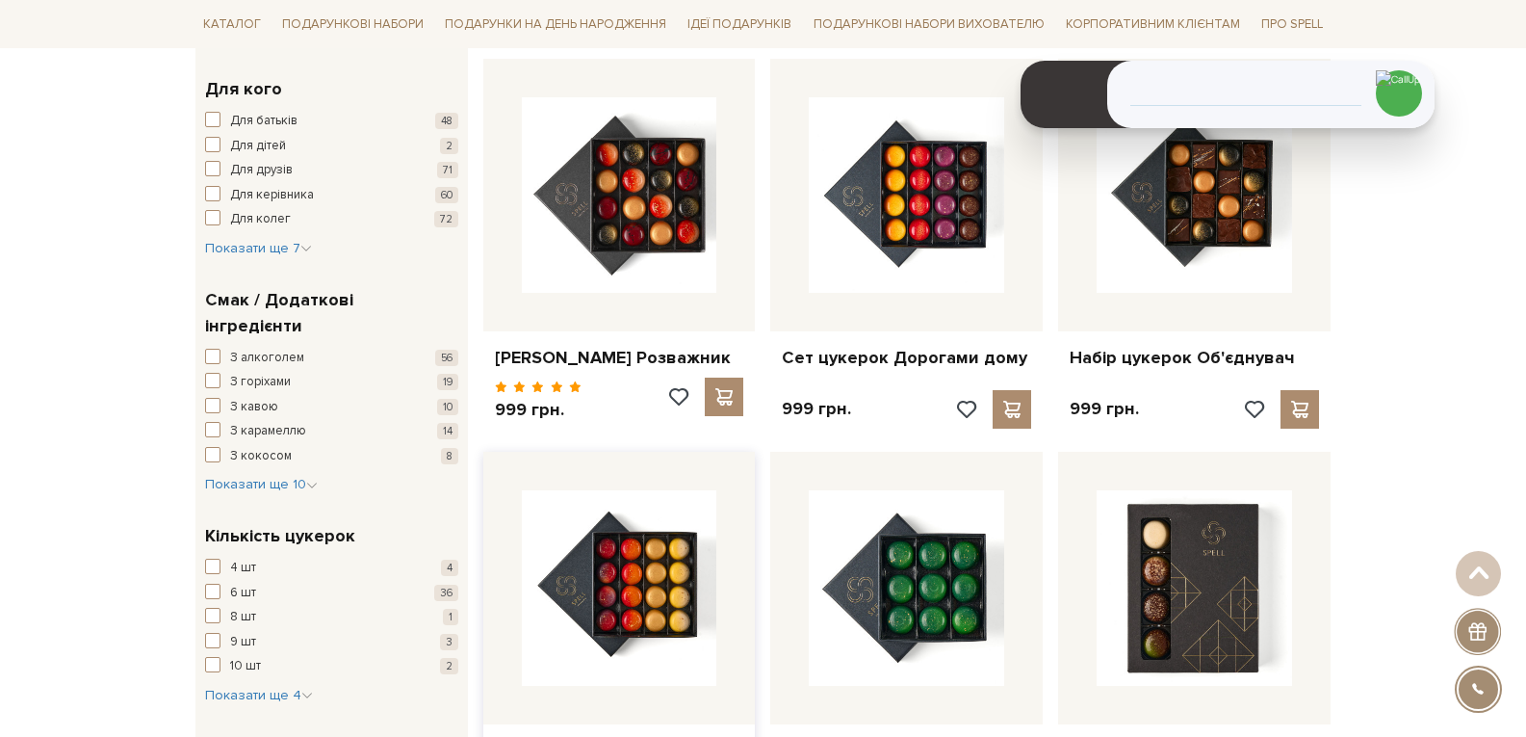
scroll to position [1252, 0]
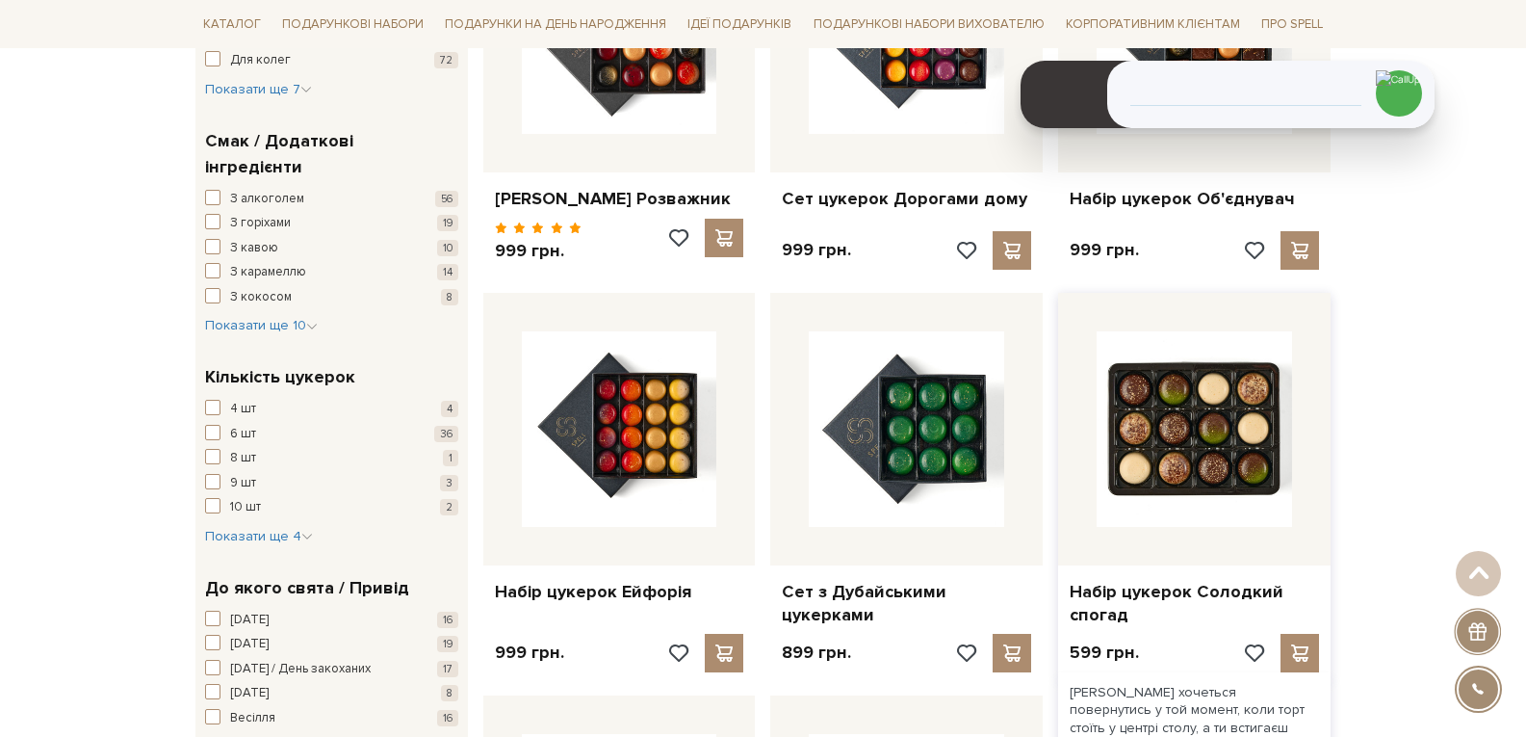
click at [1168, 477] on img at bounding box center [1194, 428] width 195 height 195
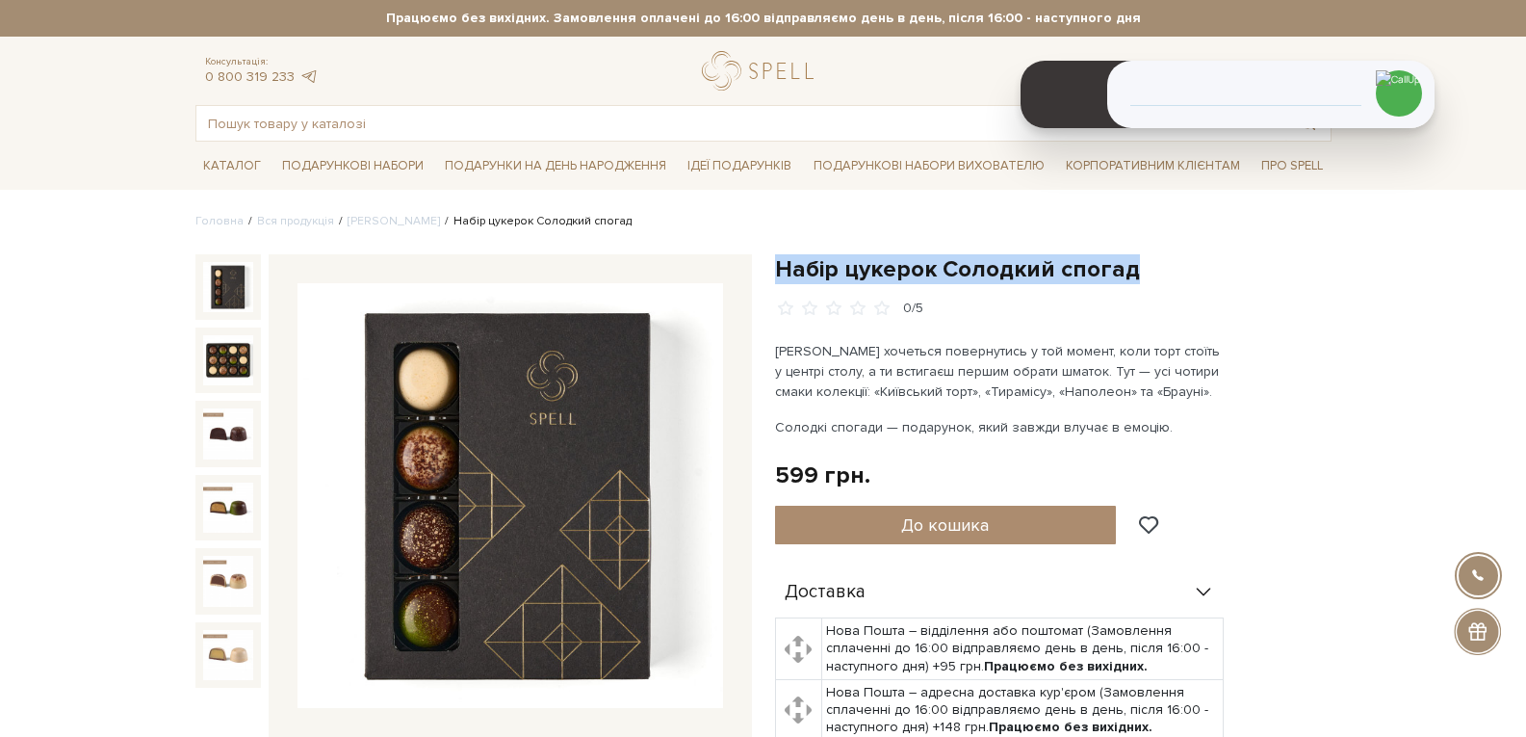
drag, startPoint x: 1145, startPoint y: 267, endPoint x: 778, endPoint y: 262, distance: 367.0
click at [778, 262] on h1 "Набір цукерок Солодкий спогад" at bounding box center [1053, 269] width 557 height 30
copy h1 "Набір цукерок Солодкий спогад"
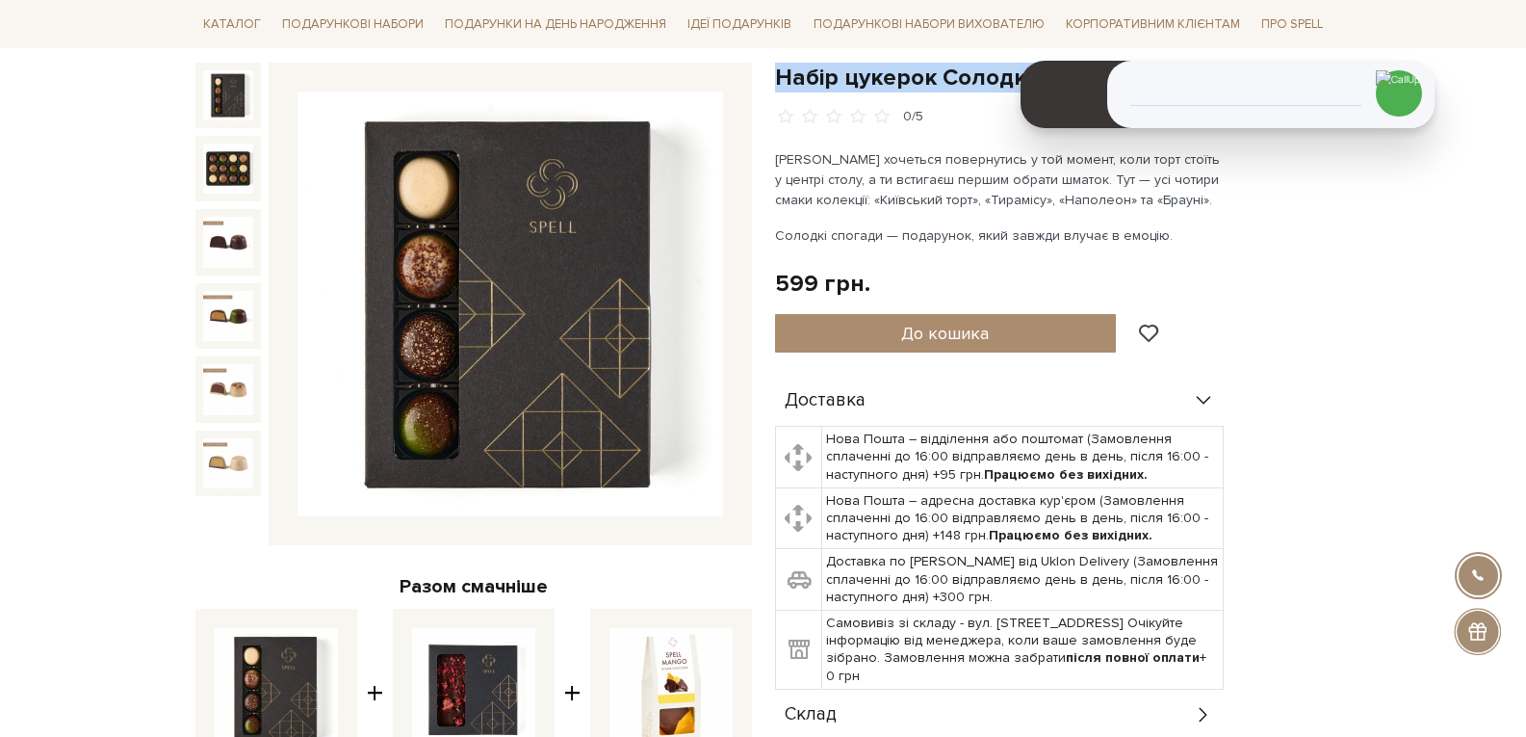
scroll to position [193, 0]
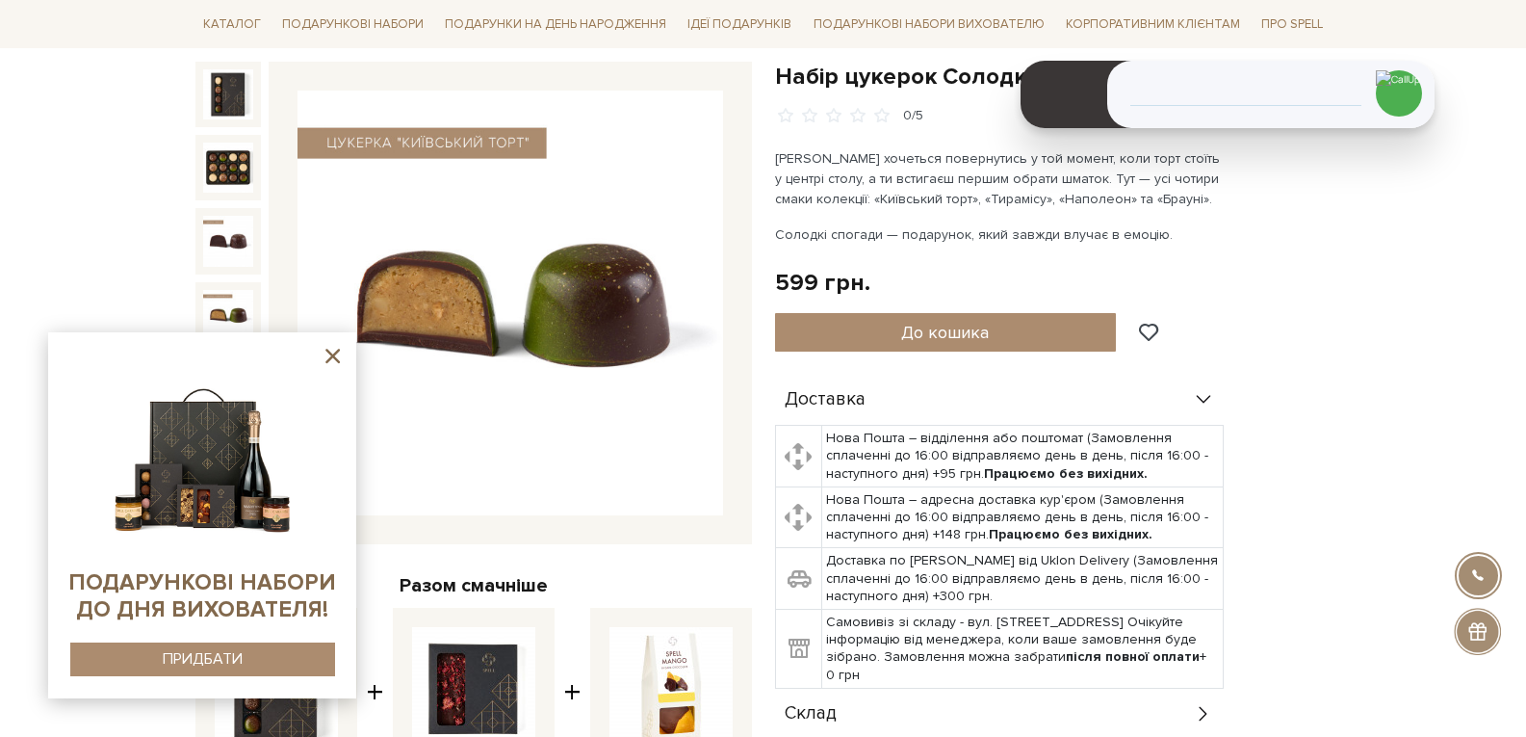
click at [331, 355] on icon at bounding box center [333, 356] width 14 height 14
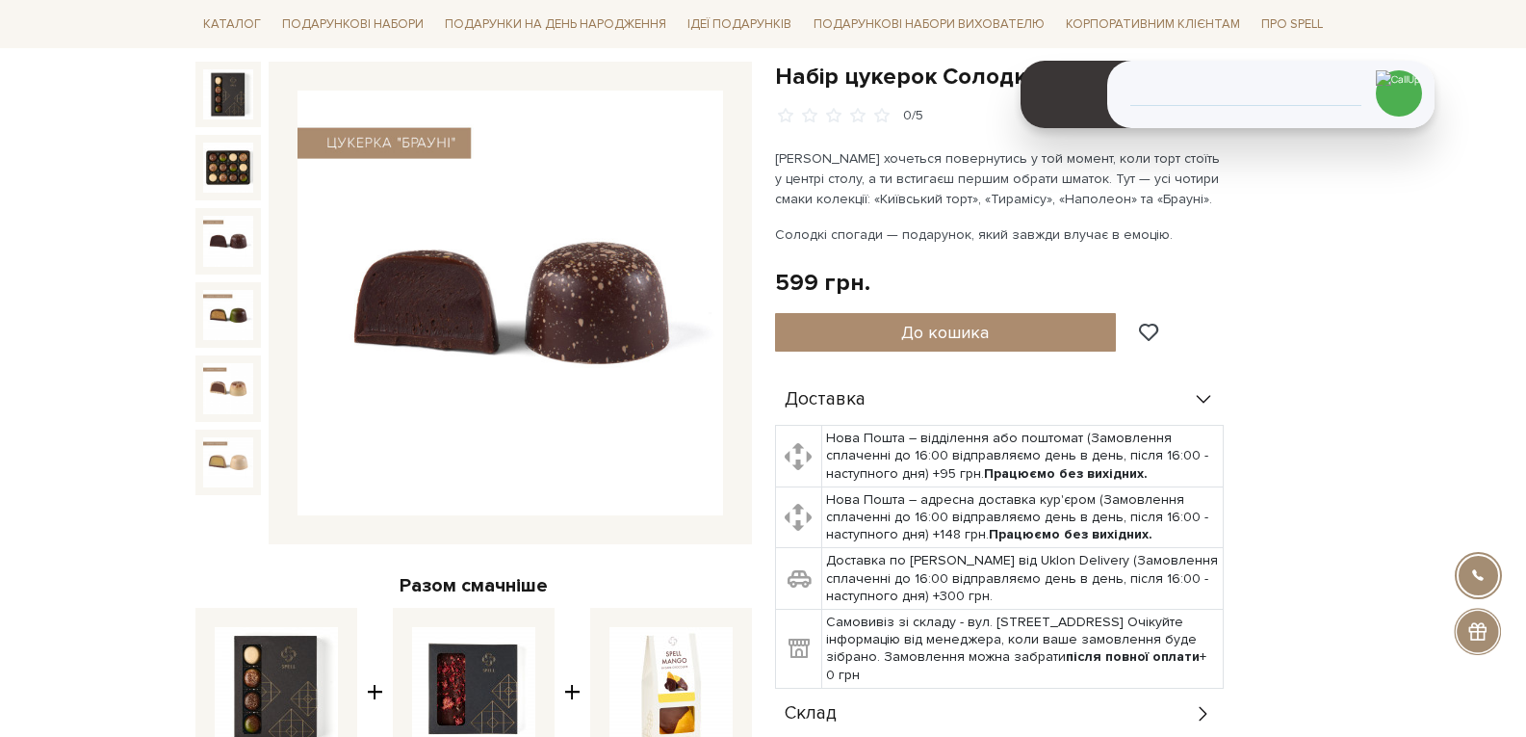
click at [238, 250] on img at bounding box center [228, 241] width 50 height 50
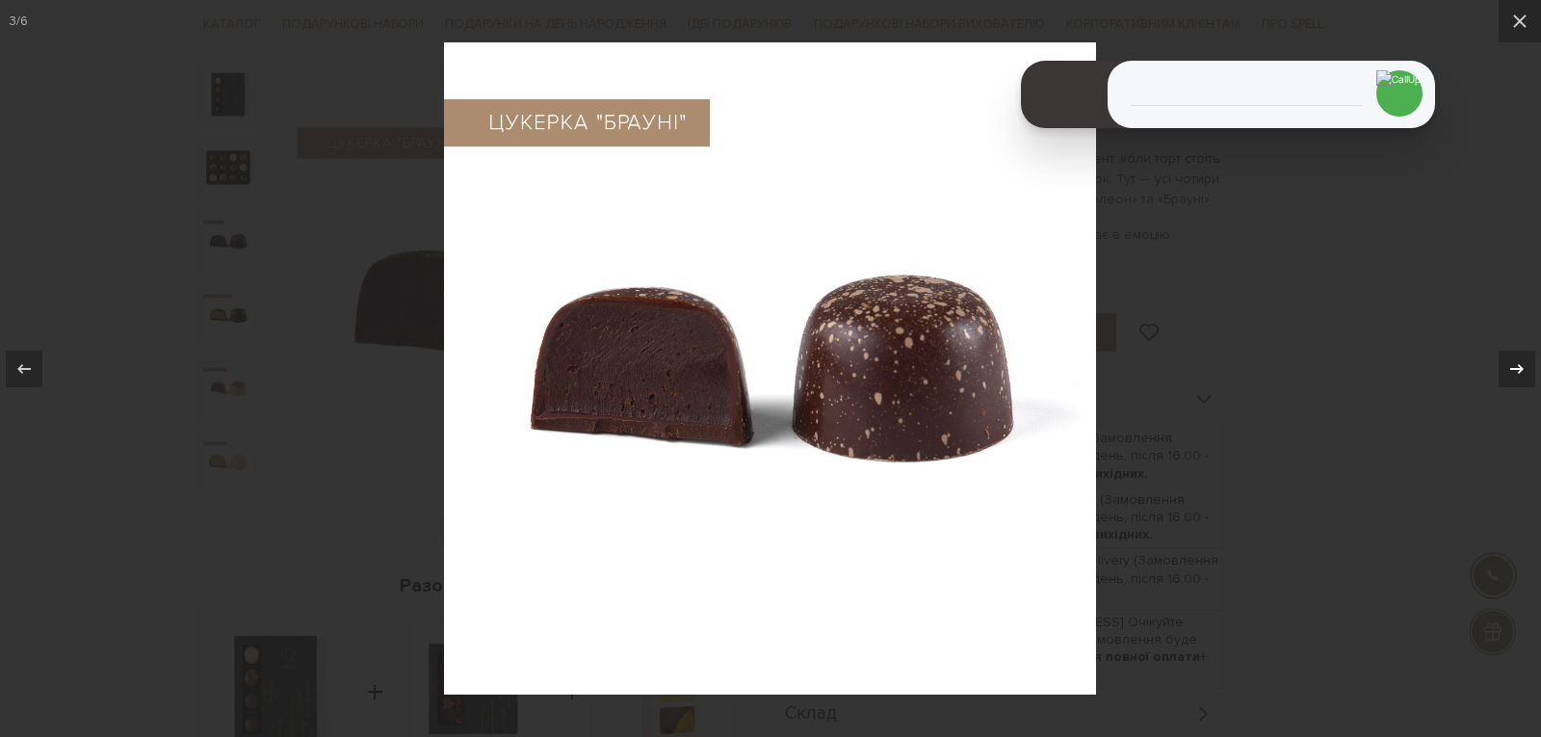
click at [1505, 372] on icon at bounding box center [1516, 368] width 23 height 23
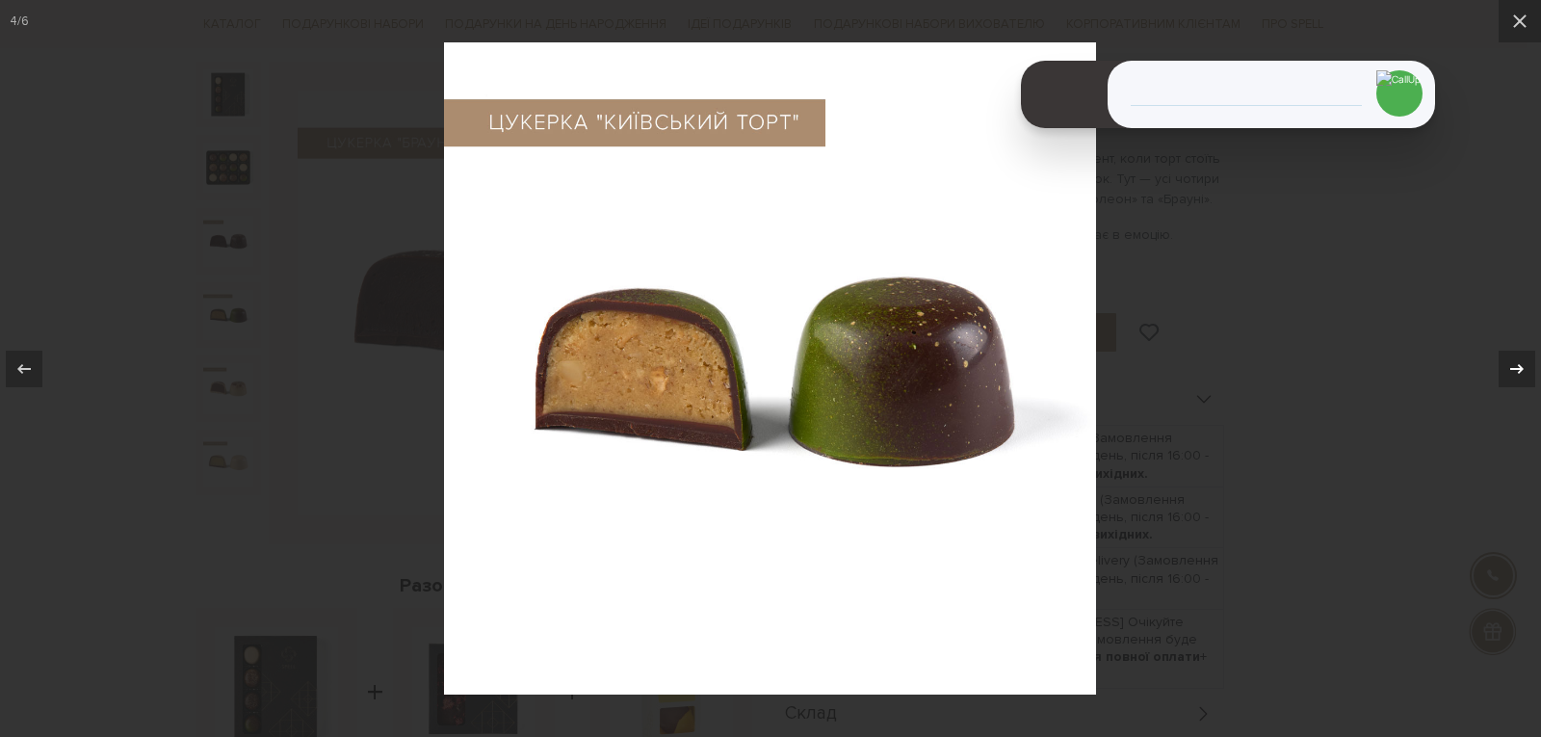
click at [1504, 372] on div at bounding box center [1517, 369] width 37 height 37
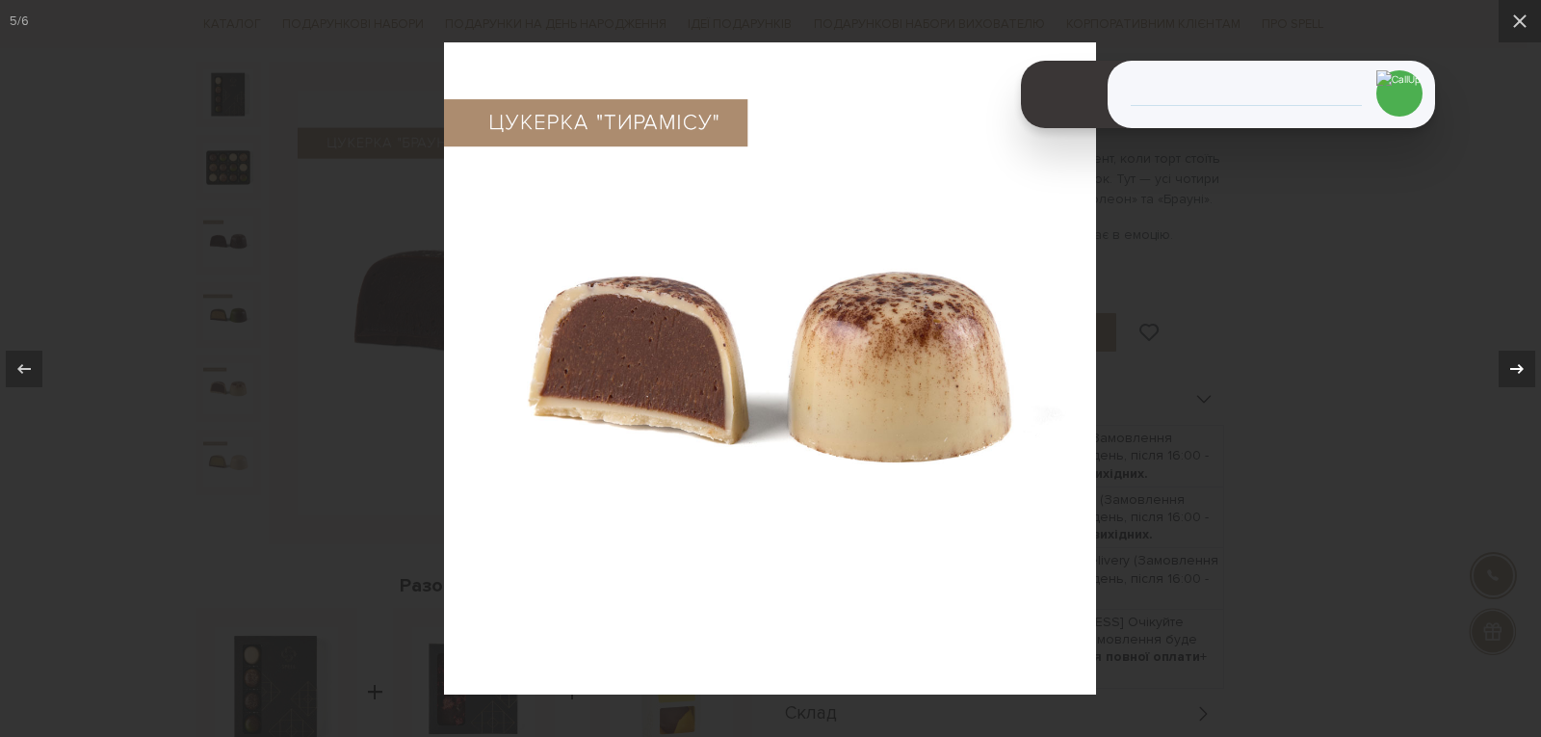
click at [1504, 372] on div at bounding box center [1517, 369] width 37 height 37
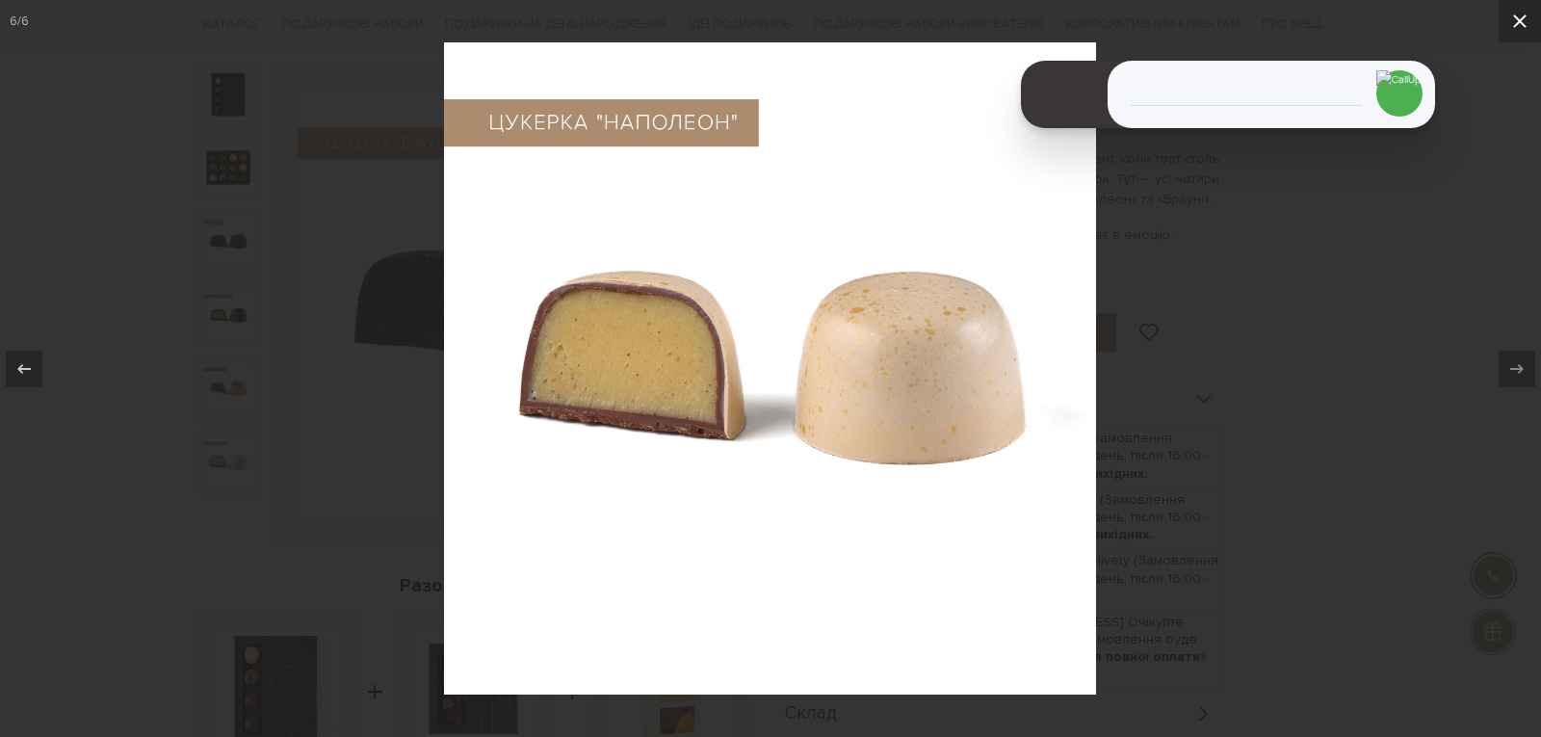
click at [1514, 29] on icon at bounding box center [1519, 21] width 23 height 23
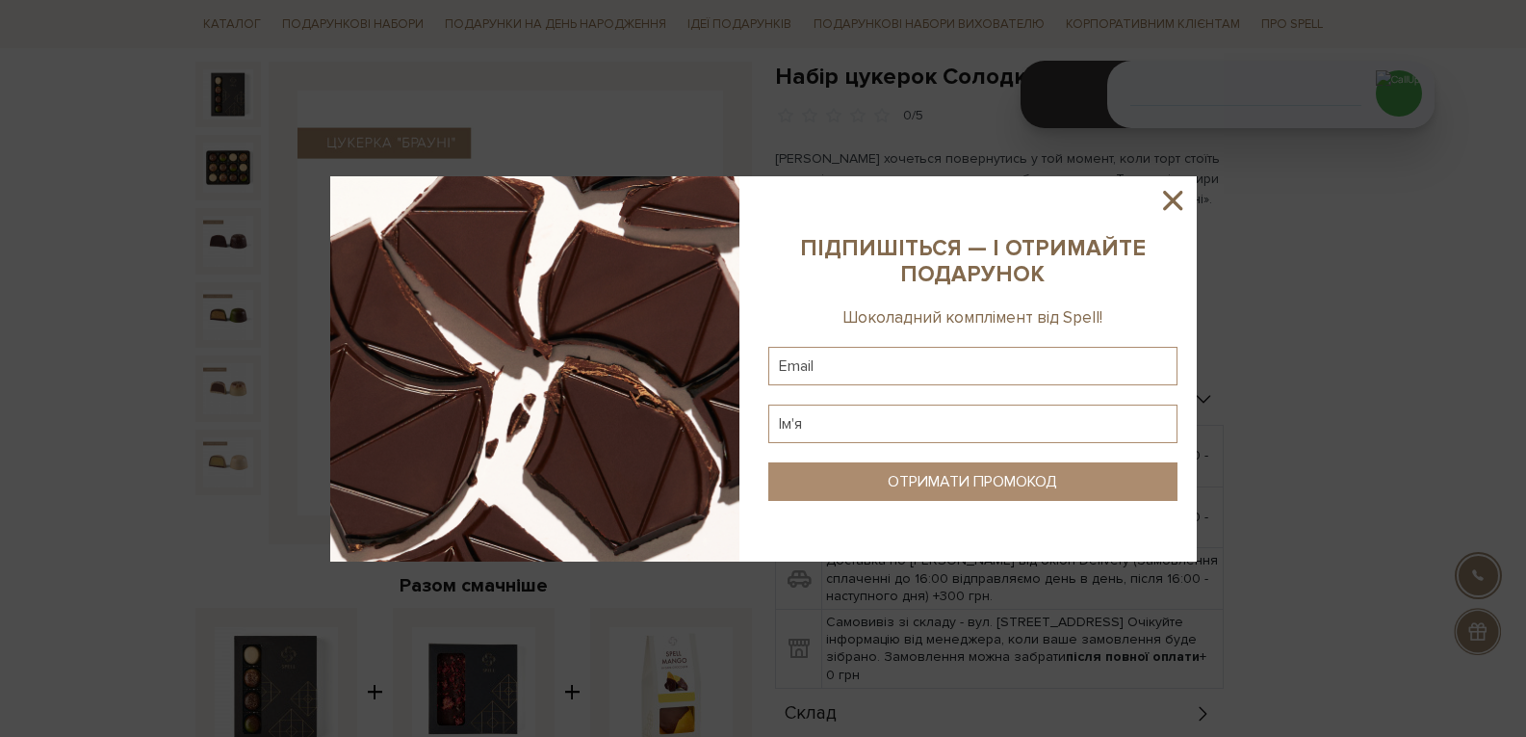
click at [1168, 209] on icon at bounding box center [1173, 200] width 33 height 33
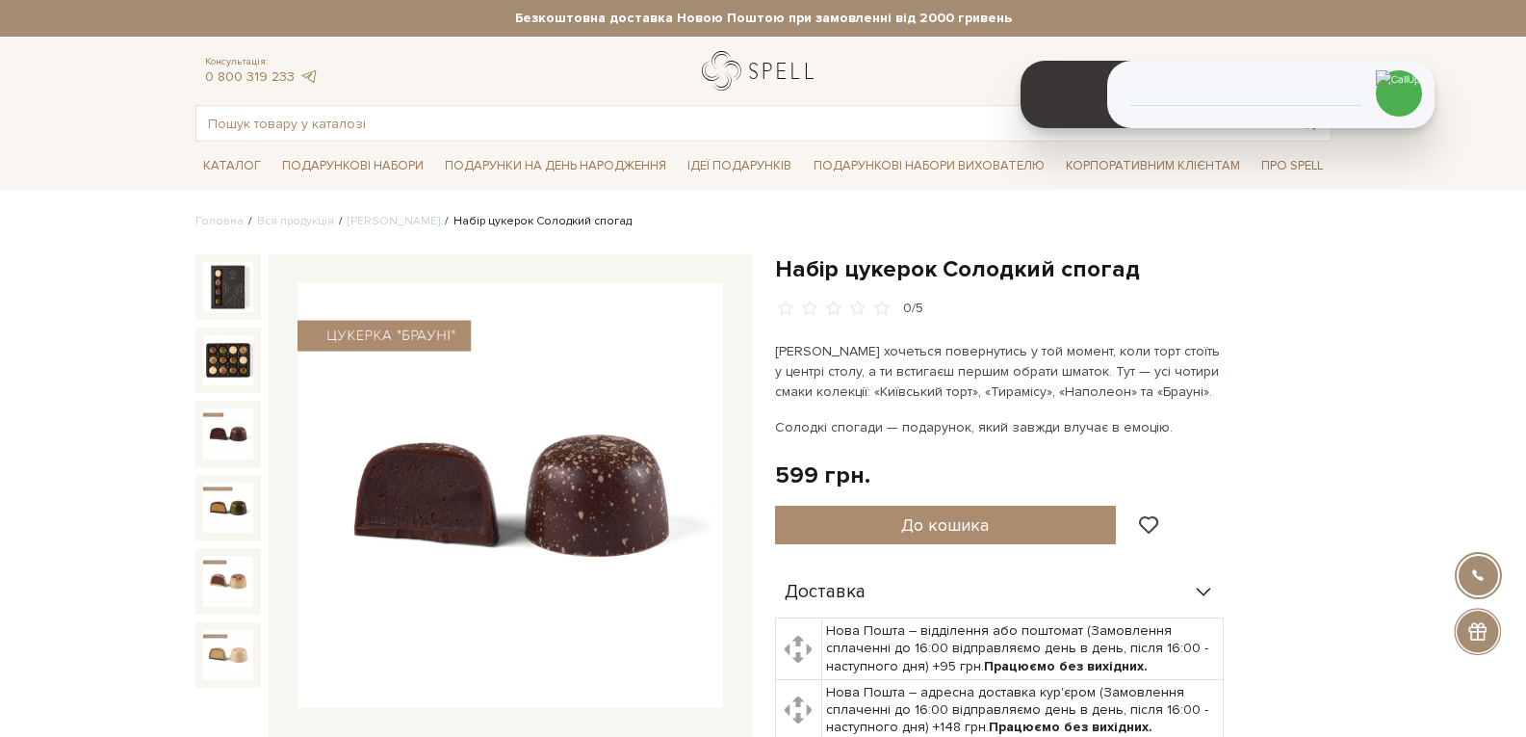
click at [736, 70] on link "logo" at bounding box center [762, 70] width 120 height 39
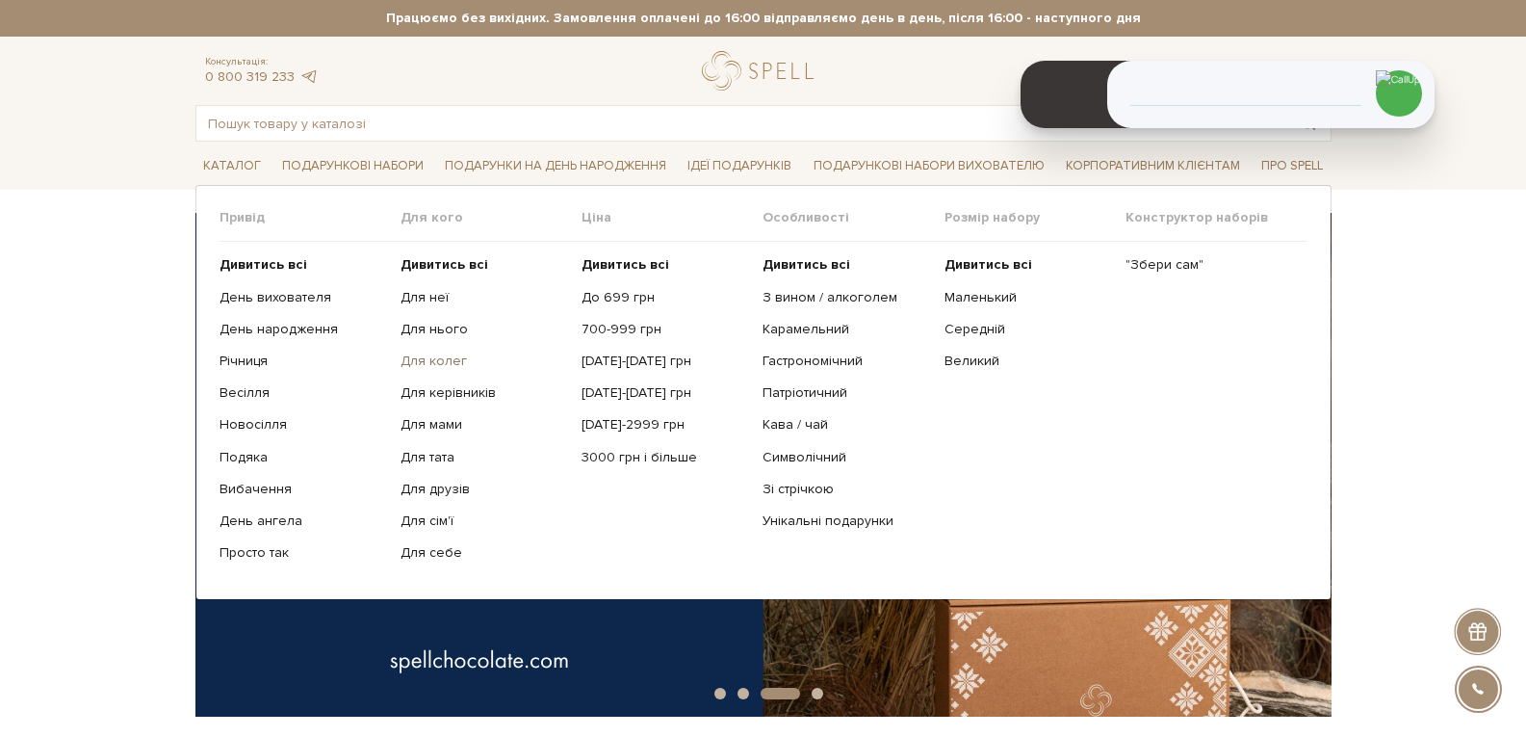
click at [453, 364] on link "Для колег" at bounding box center [484, 360] width 167 height 17
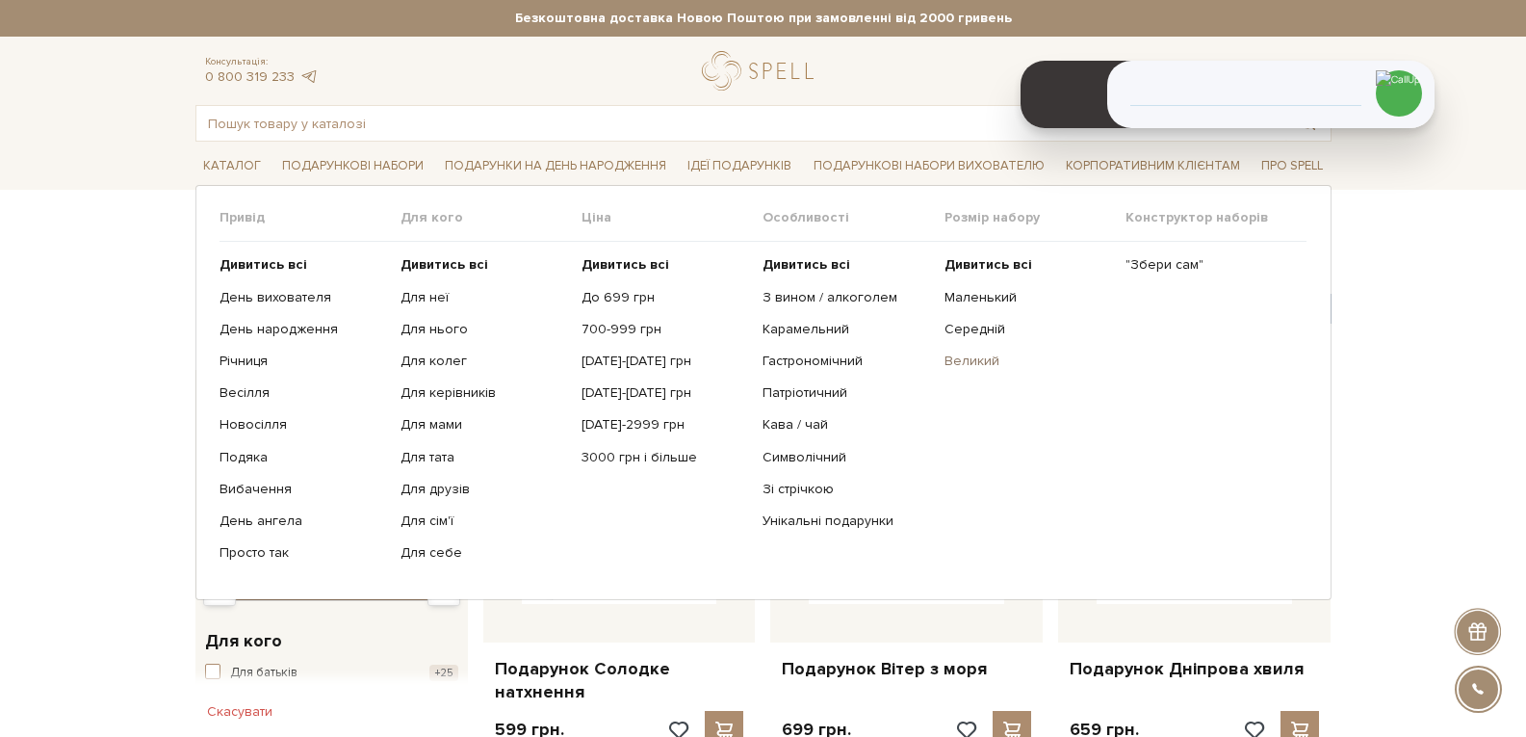
drag, startPoint x: 814, startPoint y: 295, endPoint x: 1023, endPoint y: 364, distance: 220.2
click at [815, 295] on link "З вином / алкоголем" at bounding box center [846, 297] width 167 height 17
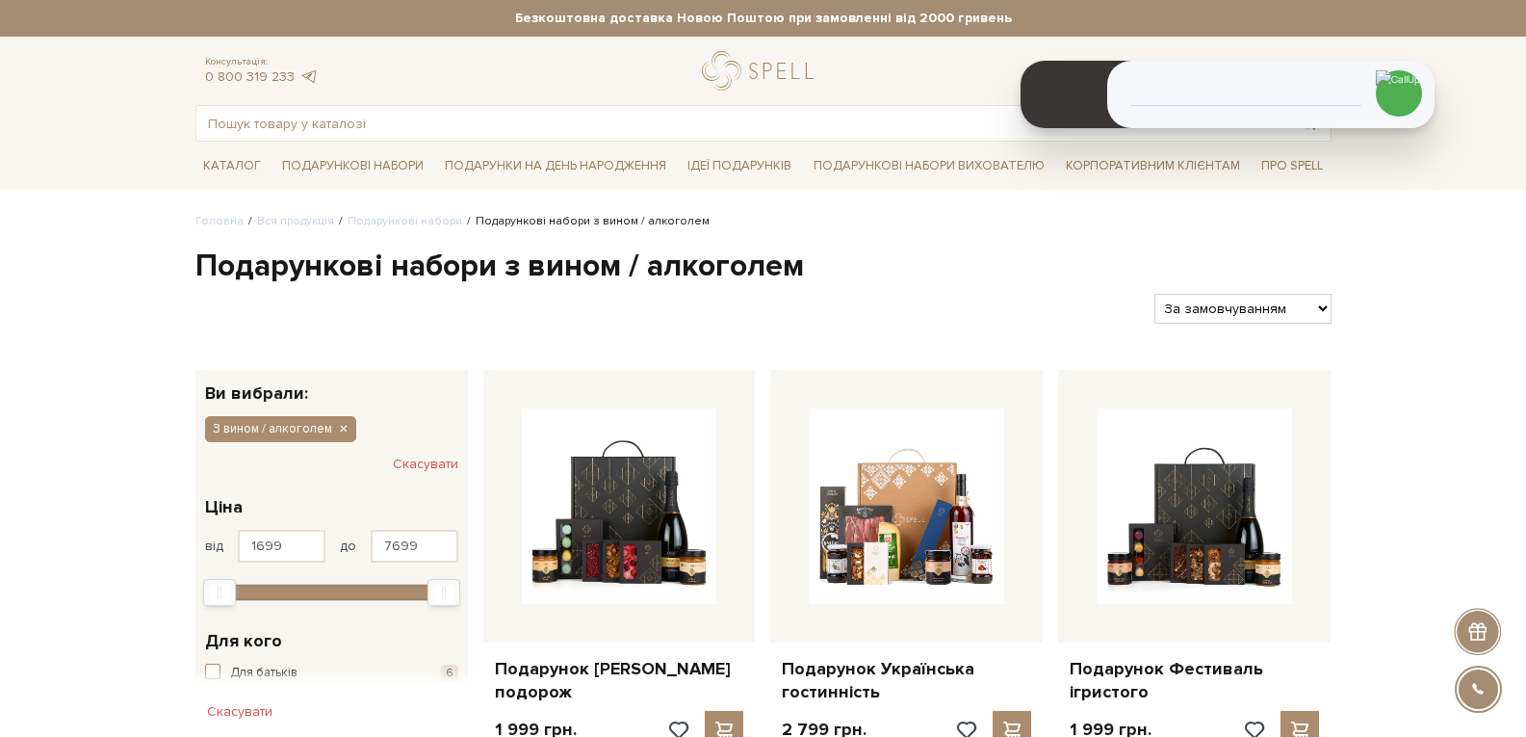
click at [1264, 304] on select "За замовчуванням За Ціною (зростання) За Ціною (зменшення) Новинки За популярні…" at bounding box center [1243, 309] width 176 height 30
select select "[URL][DOMAIN_NAME]"
click at [1155, 294] on select "За замовчуванням За Ціною (зростання) За Ціною (зменшення) Новинки За популярні…" at bounding box center [1243, 309] width 176 height 30
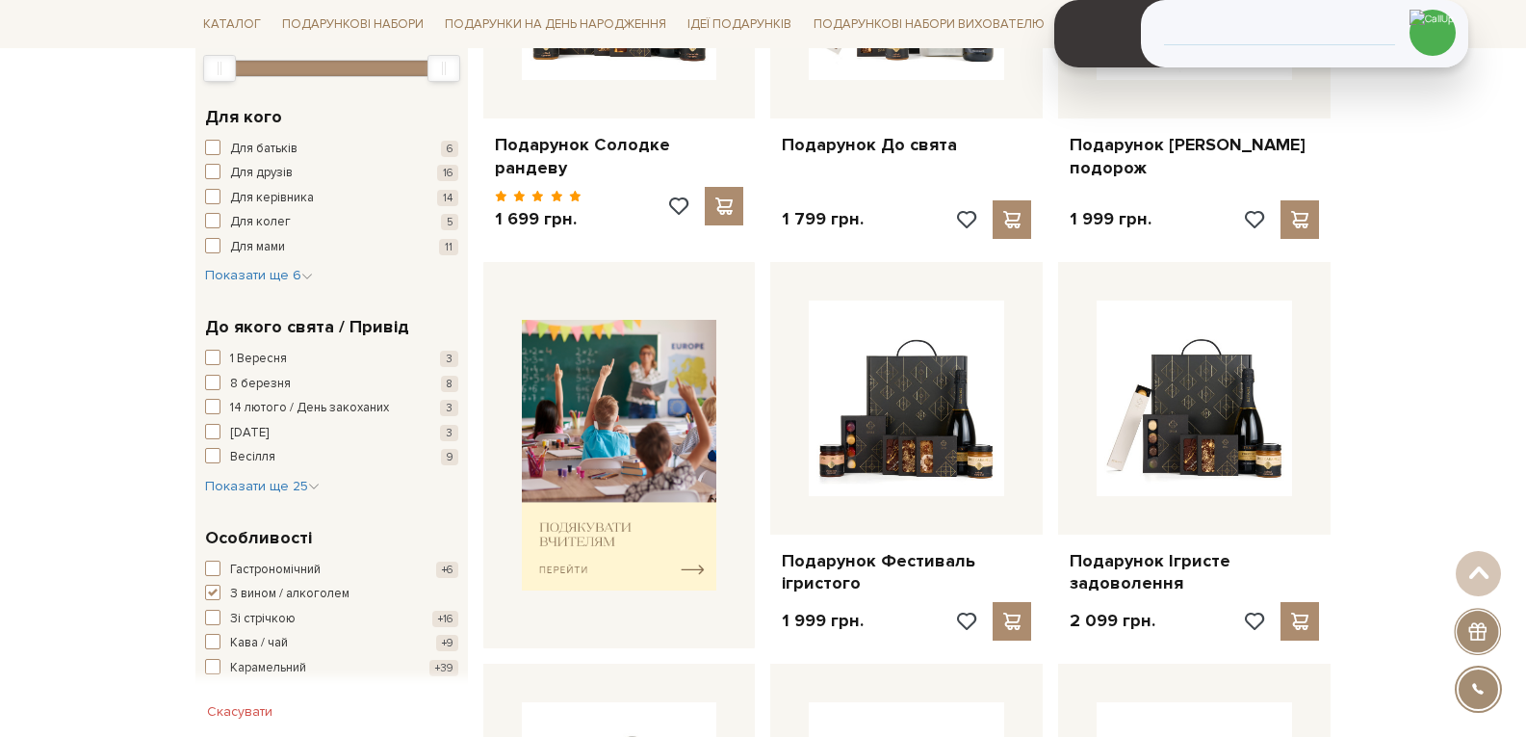
scroll to position [578, 0]
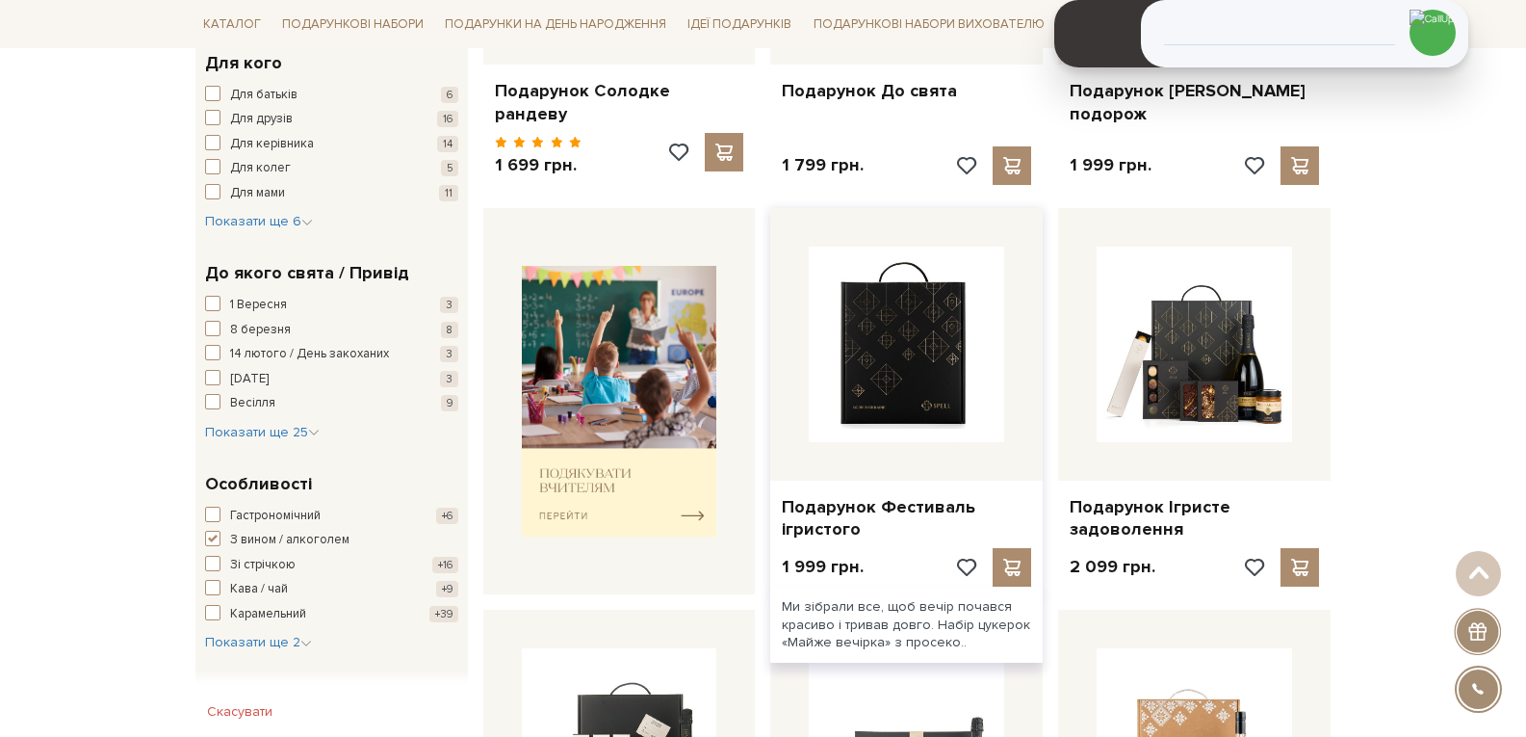
click at [869, 331] on img at bounding box center [906, 344] width 195 height 195
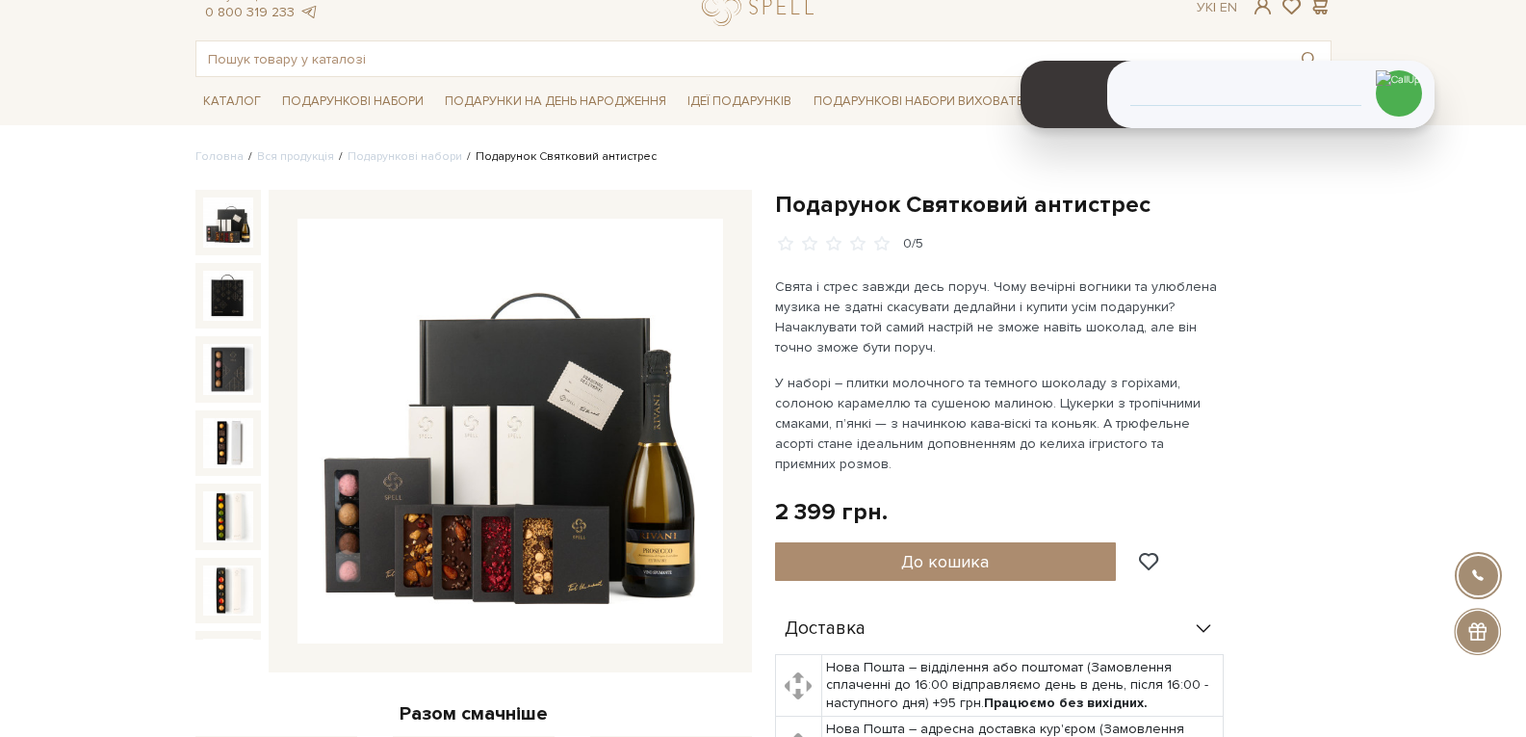
scroll to position [96, 0]
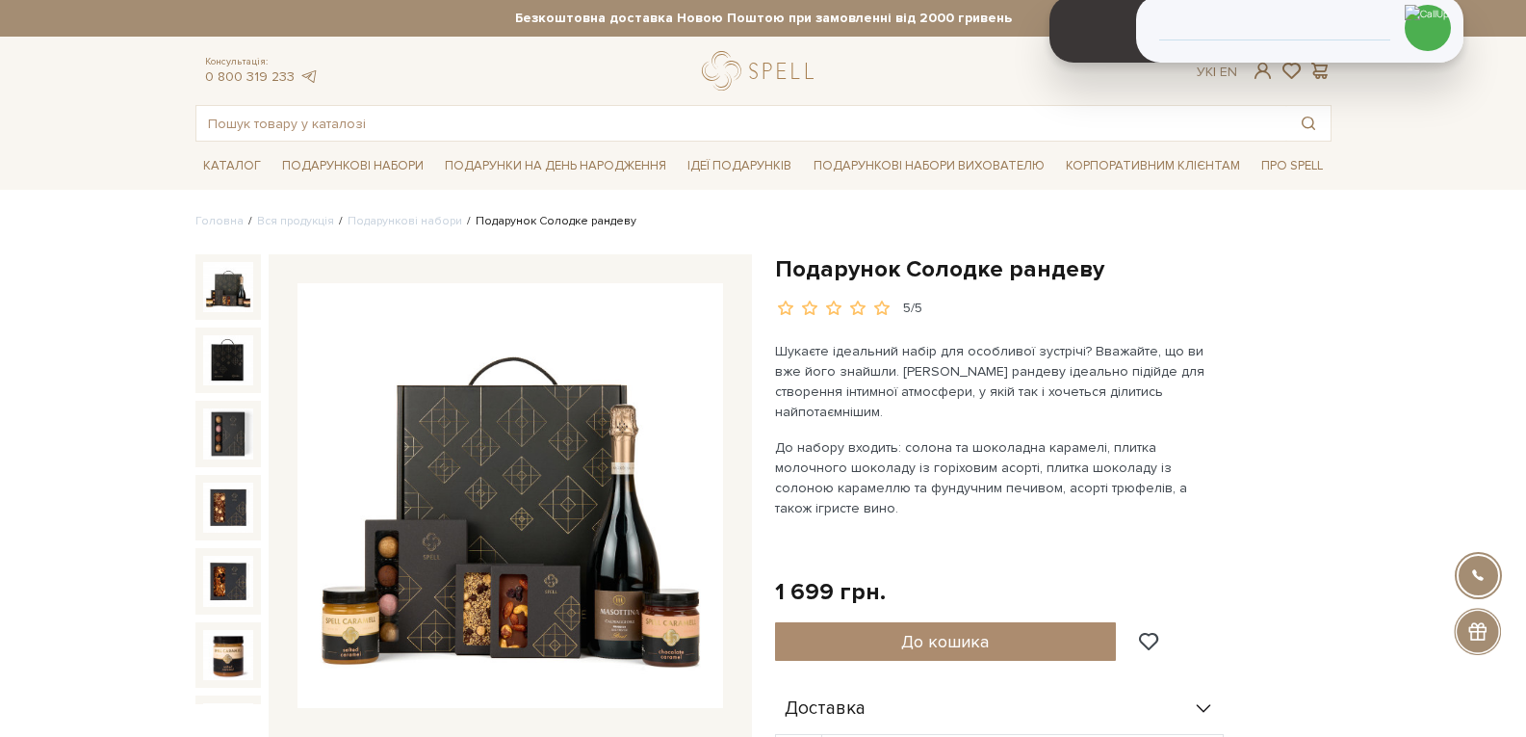
drag, startPoint x: 1344, startPoint y: 39, endPoint x: 1378, endPoint y: -38, distance: 83.2
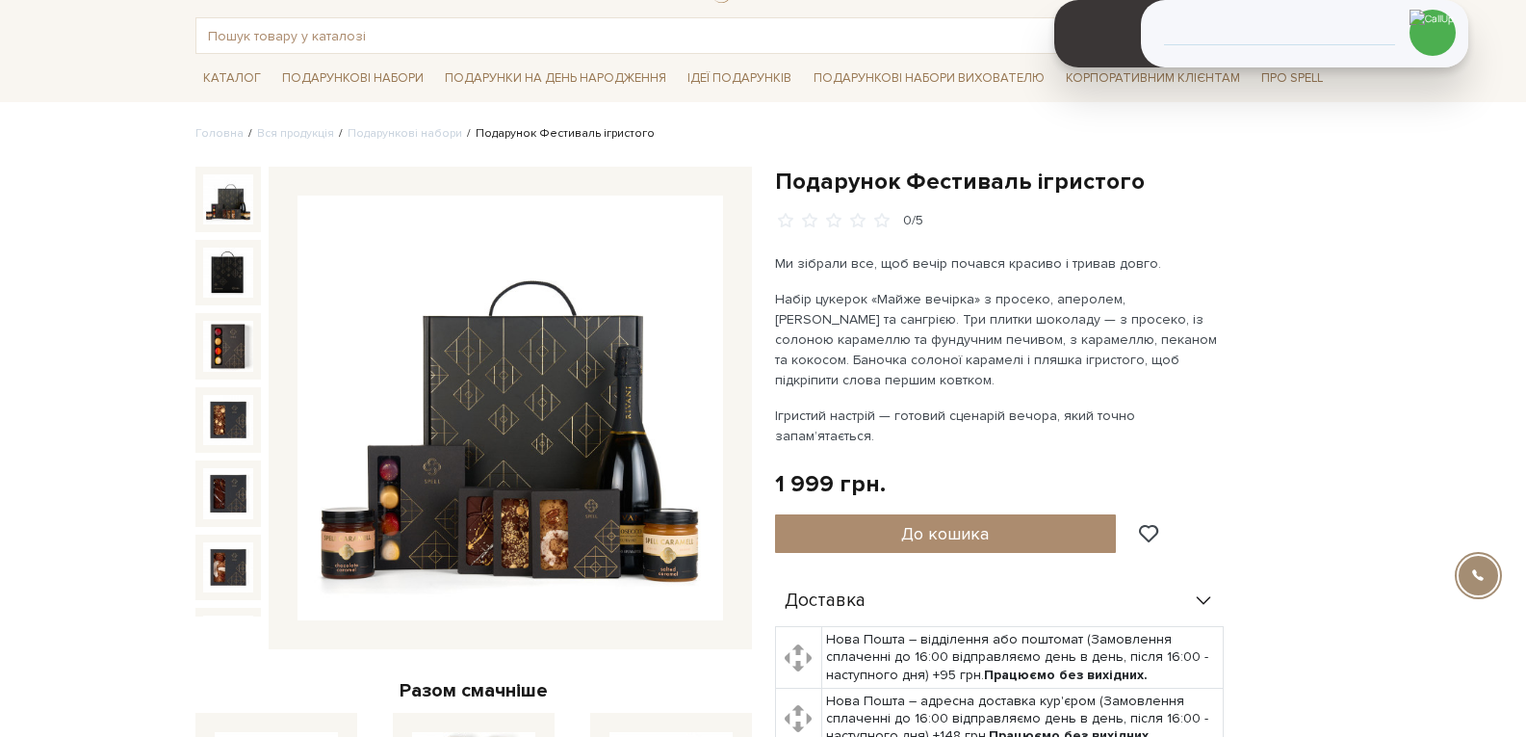
scroll to position [96, 0]
